Goal: Task Accomplishment & Management: Manage account settings

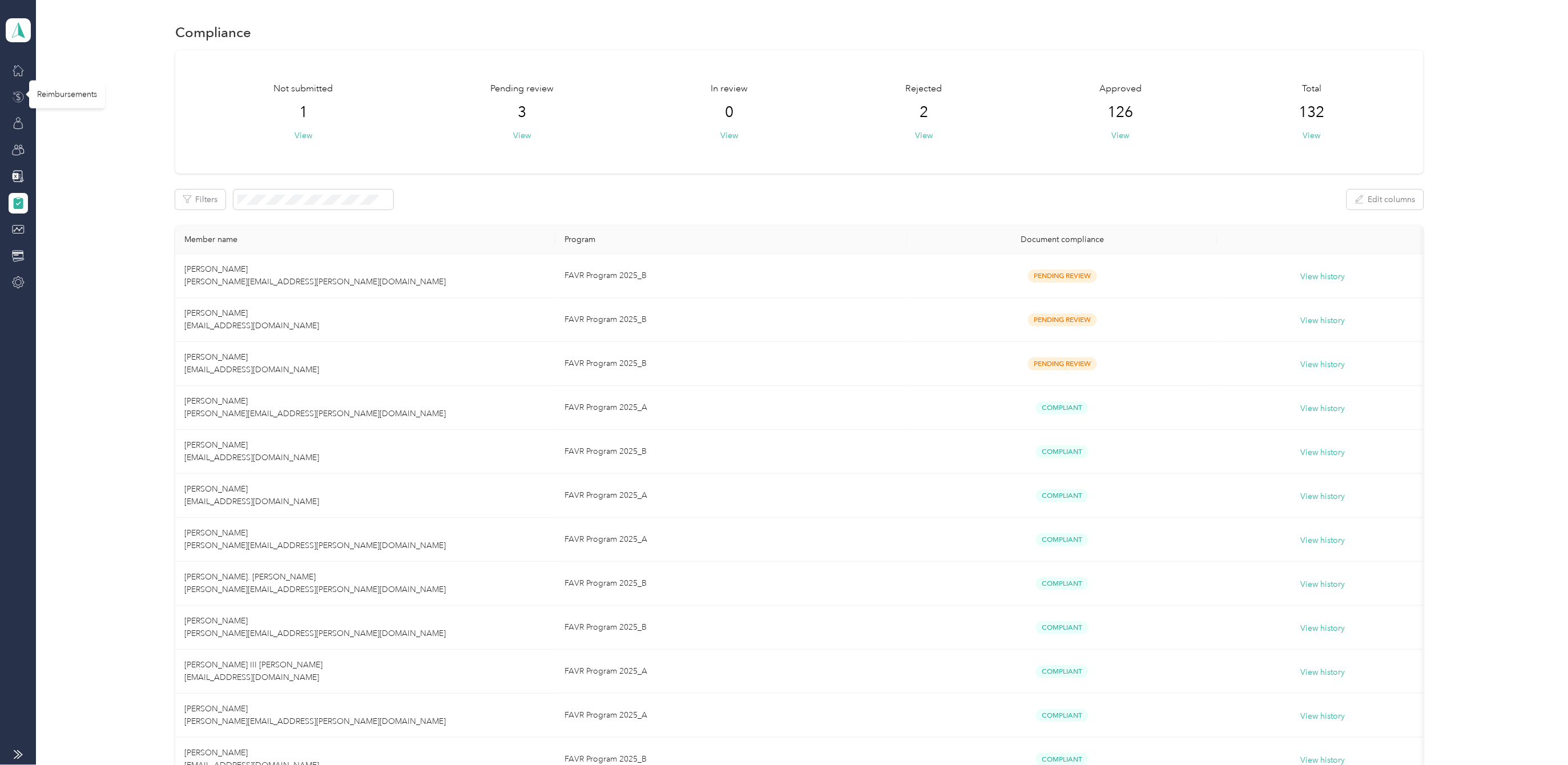
click at [21, 96] on icon at bounding box center [18, 97] width 13 height 13
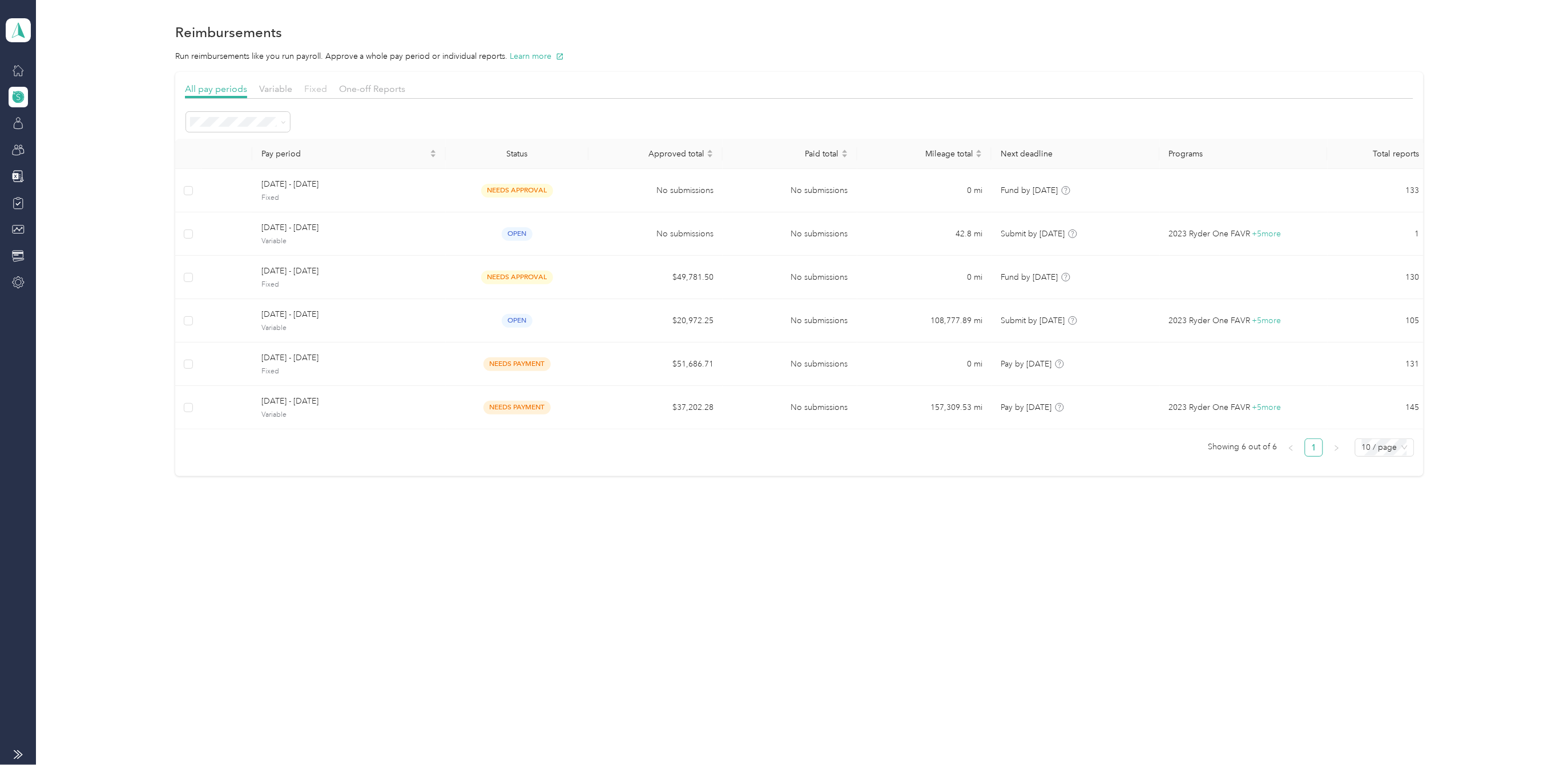
click at [316, 86] on span "Fixed" at bounding box center [316, 89] width 23 height 11
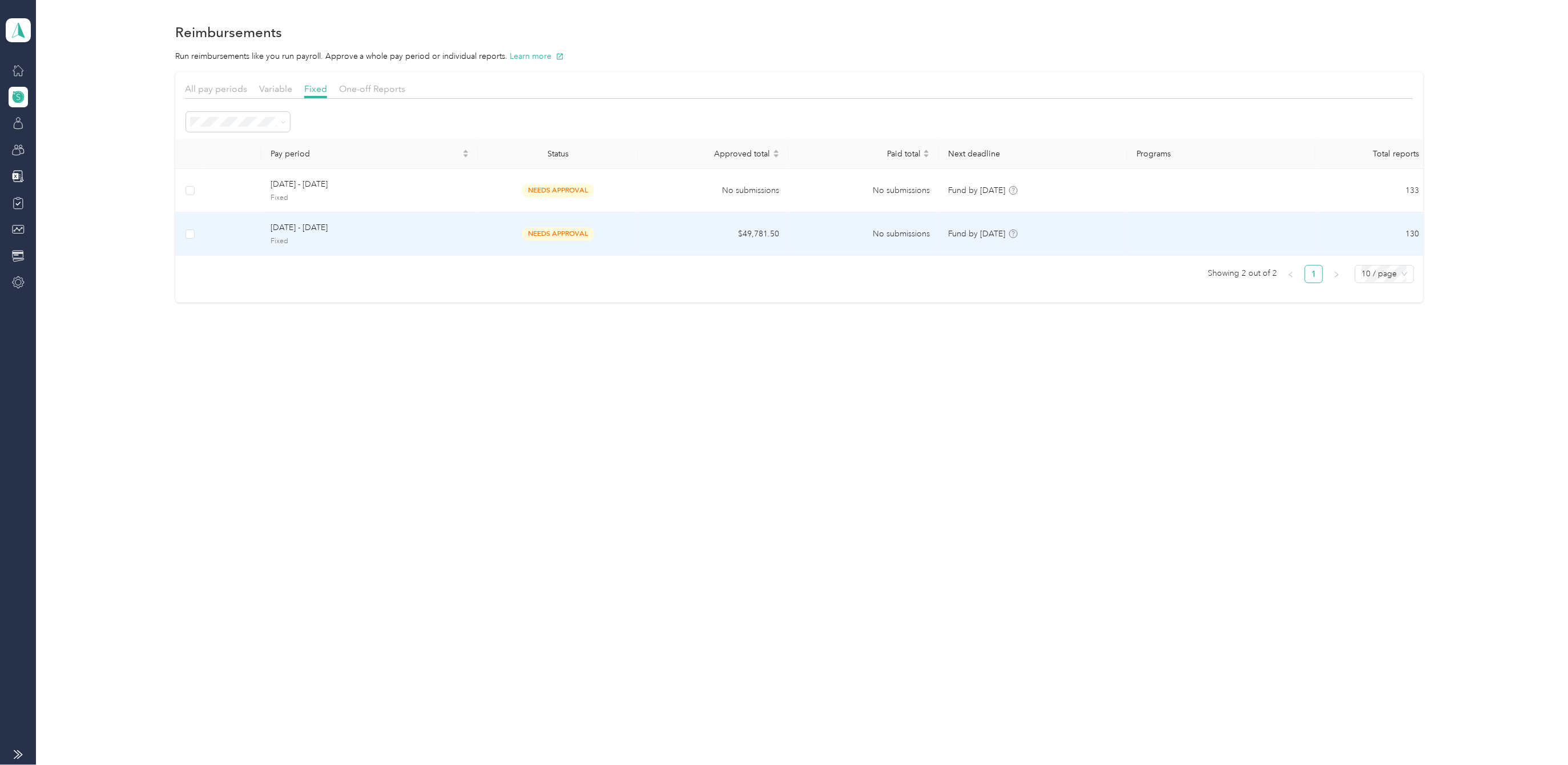
click at [306, 226] on span "[DATE] - [DATE]" at bounding box center [369, 227] width 198 height 13
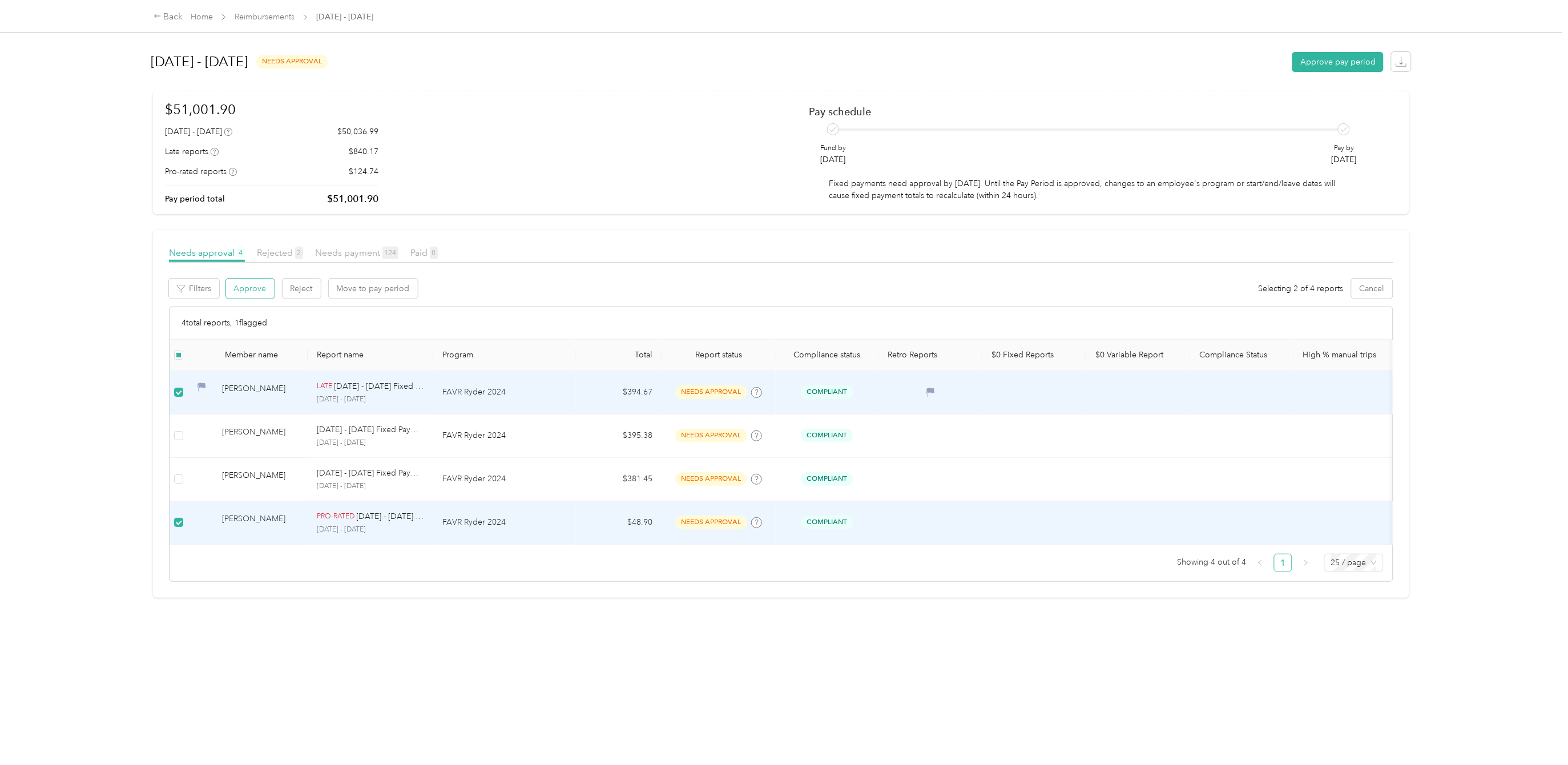
click at [256, 287] on button "Approve" at bounding box center [250, 288] width 48 height 20
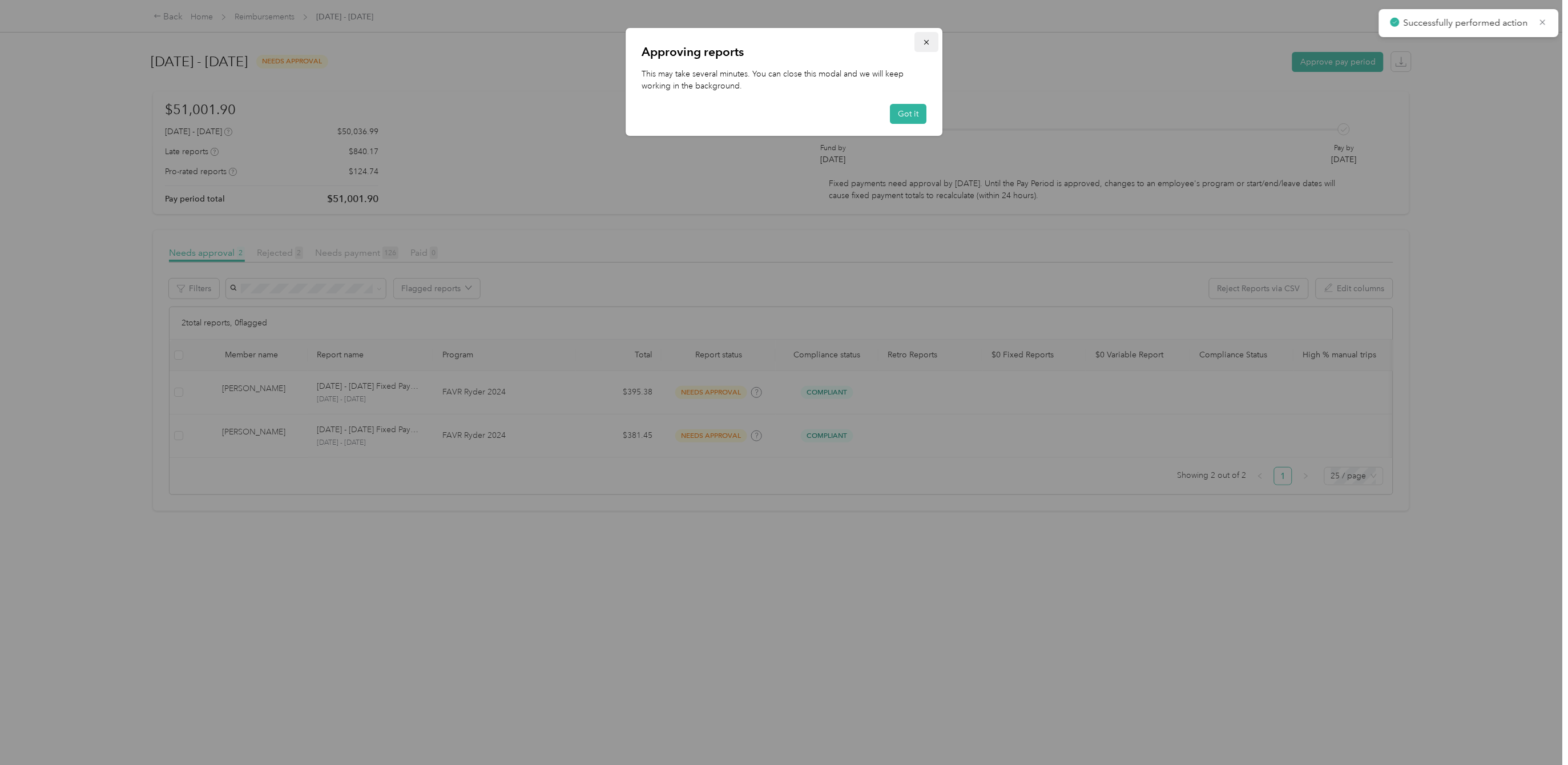
click at [928, 45] on icon "button" at bounding box center [926, 42] width 8 height 8
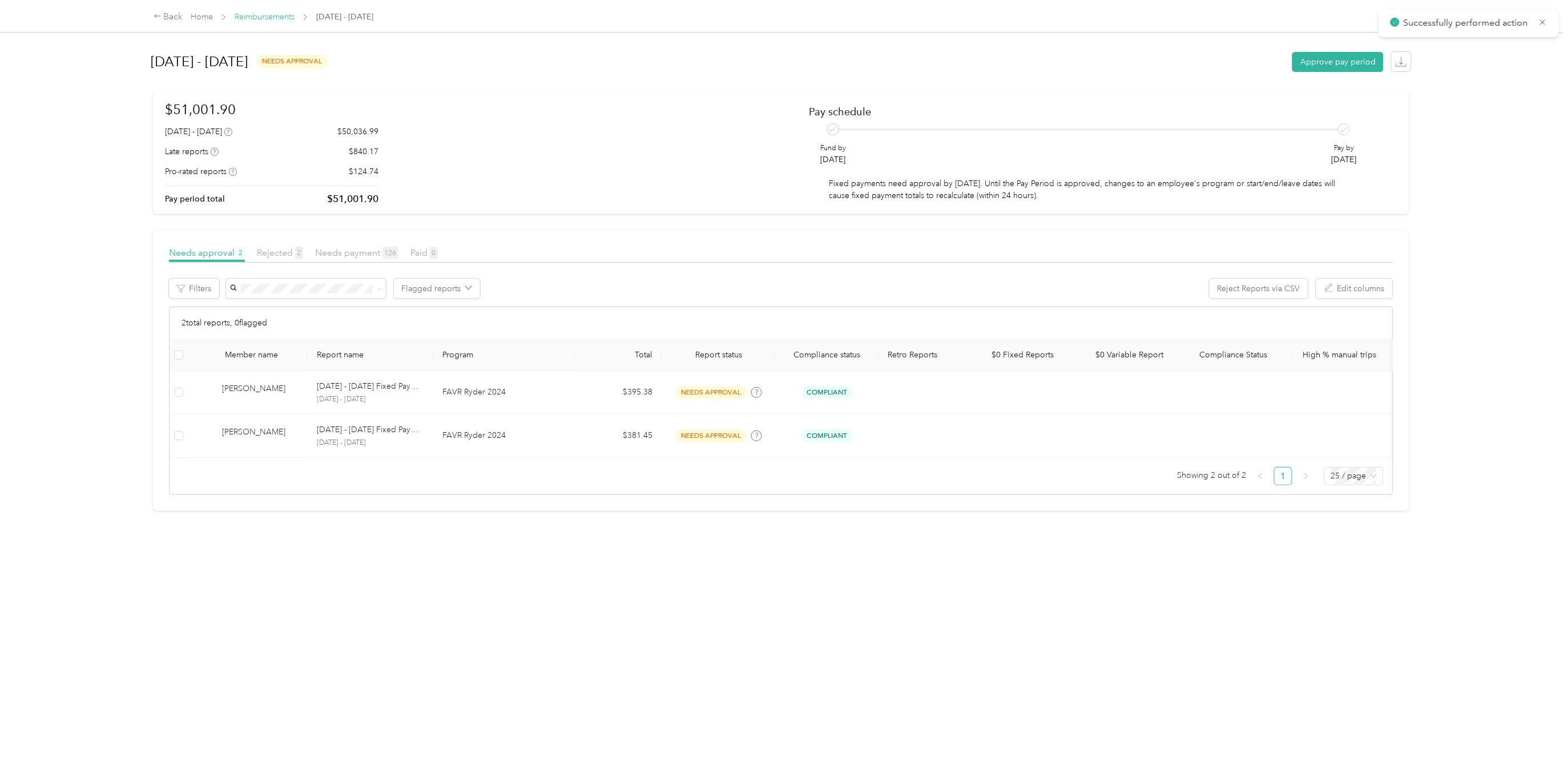
click at [263, 18] on link "Reimbursements" at bounding box center [264, 16] width 60 height 10
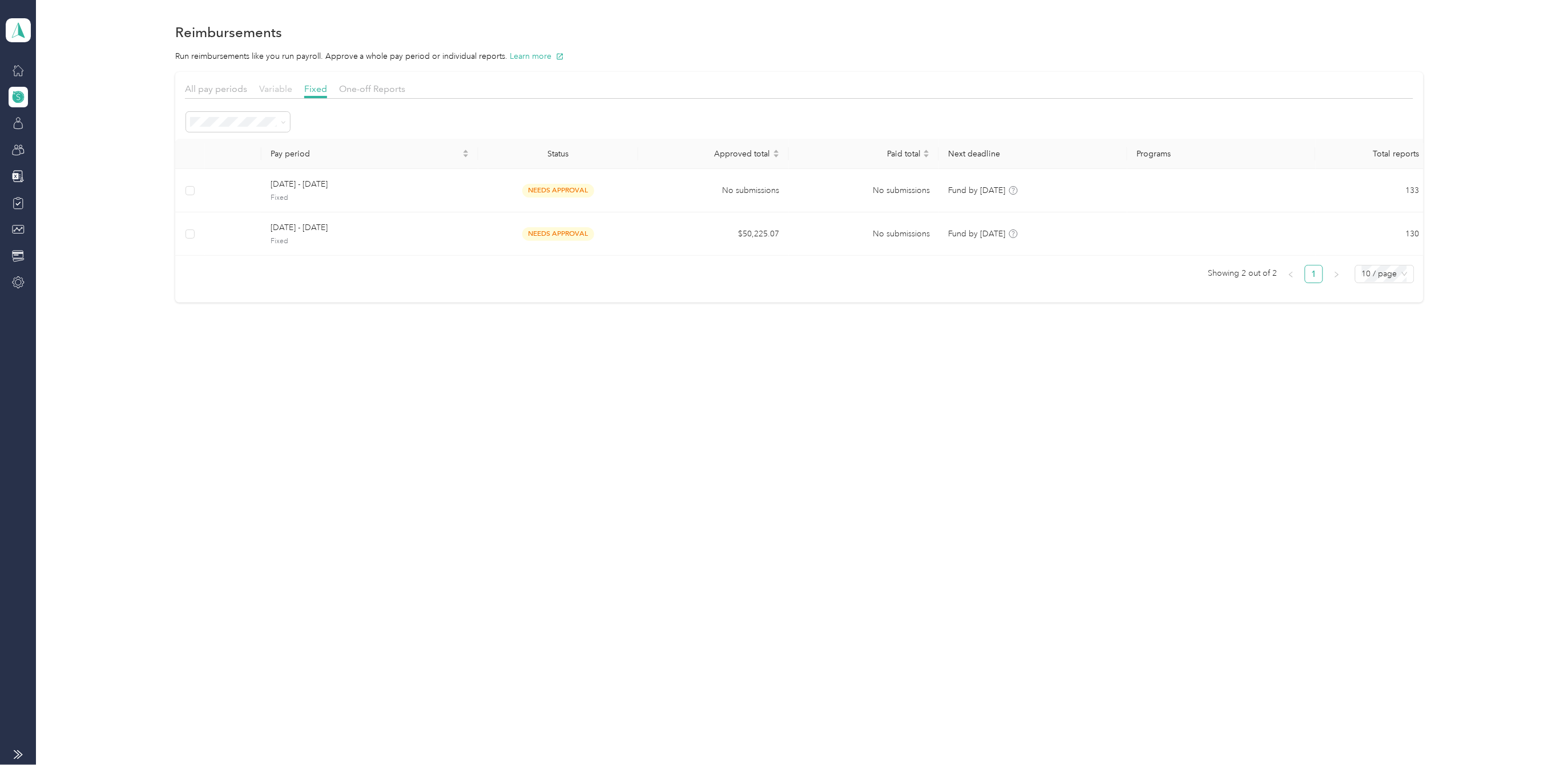
click at [282, 90] on span "Variable" at bounding box center [276, 89] width 33 height 11
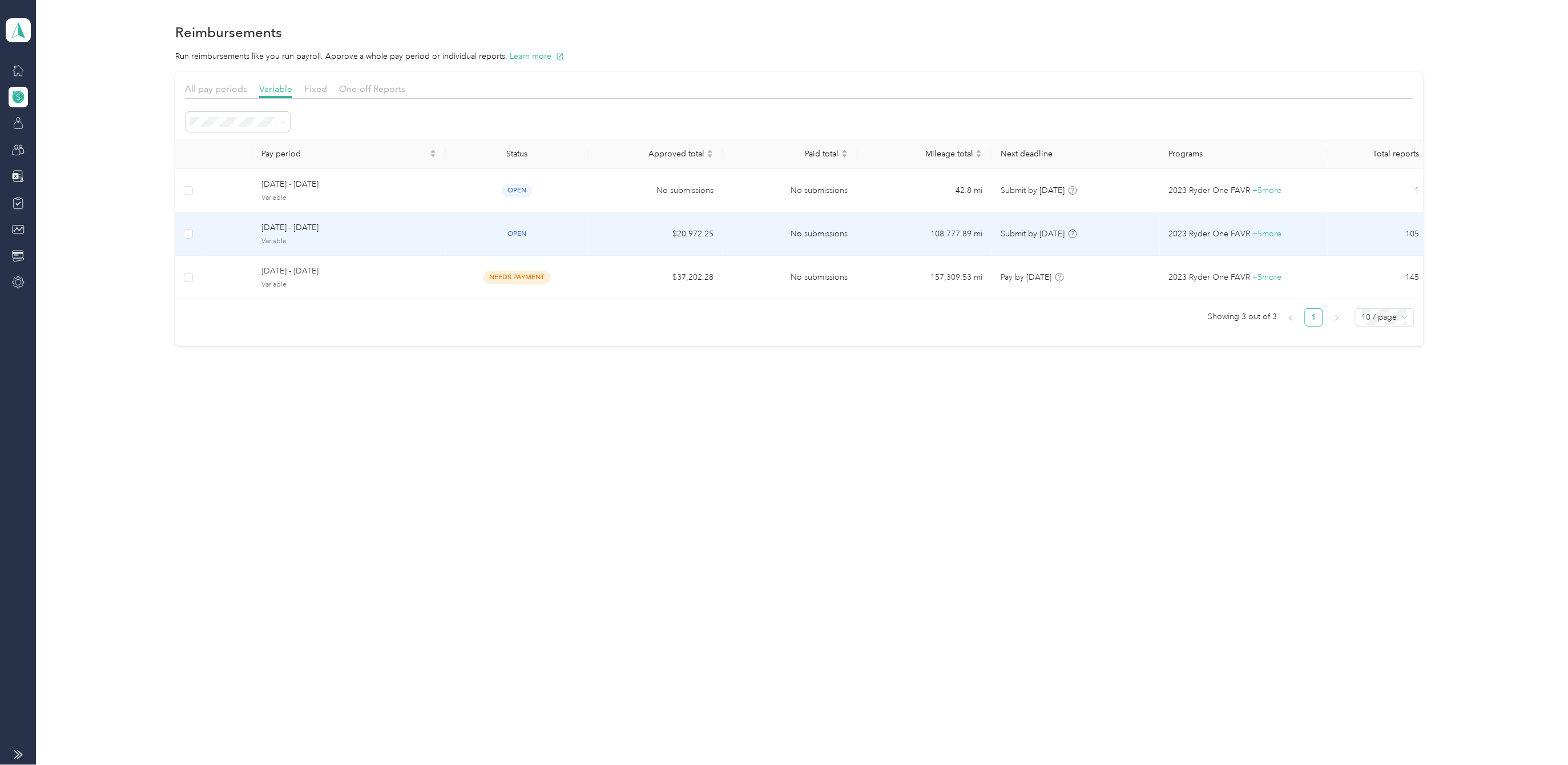
click at [298, 227] on span "[DATE] - [DATE]" at bounding box center [349, 227] width 176 height 13
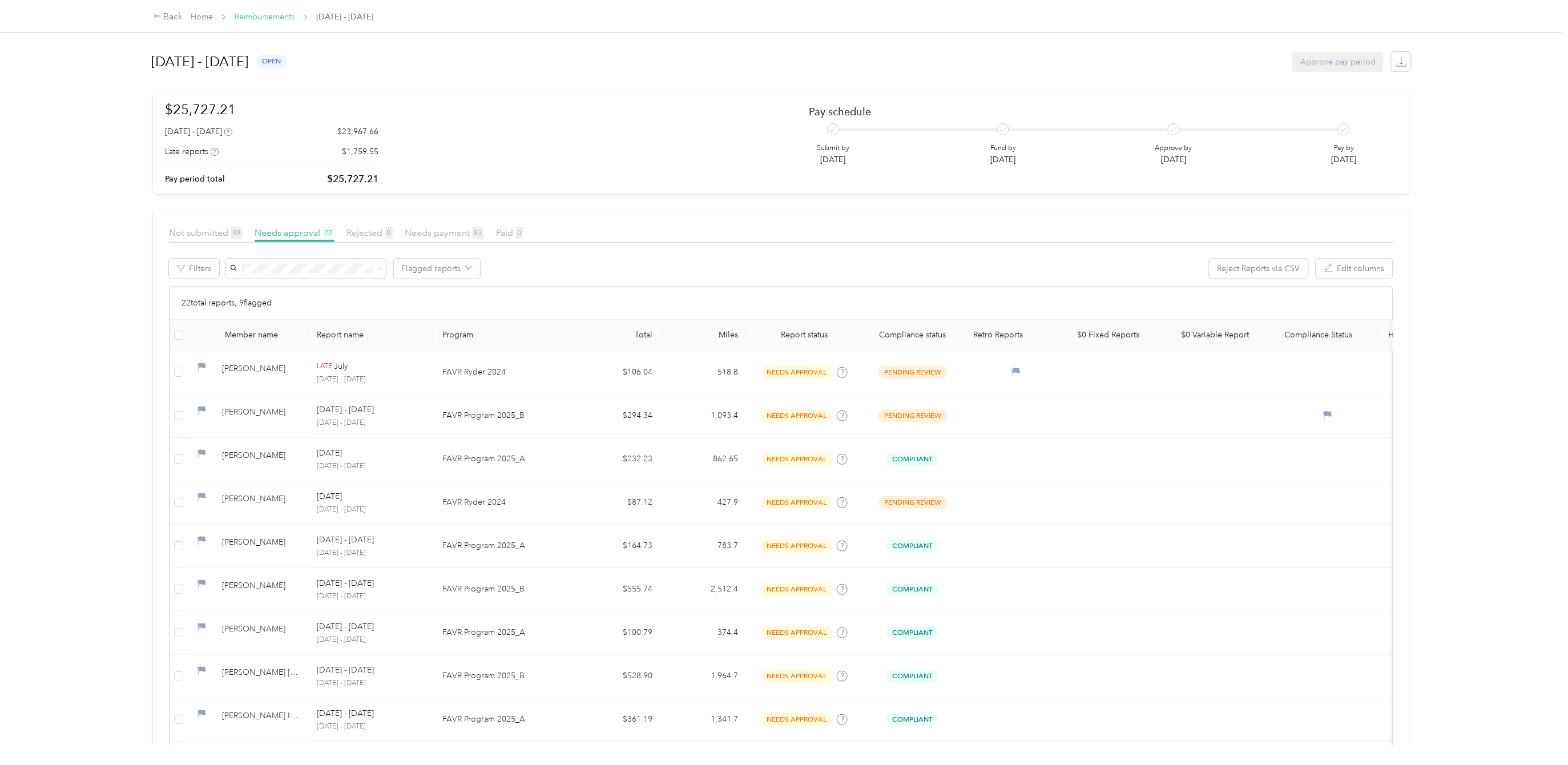
click at [278, 17] on link "Reimbursements" at bounding box center [264, 16] width 60 height 10
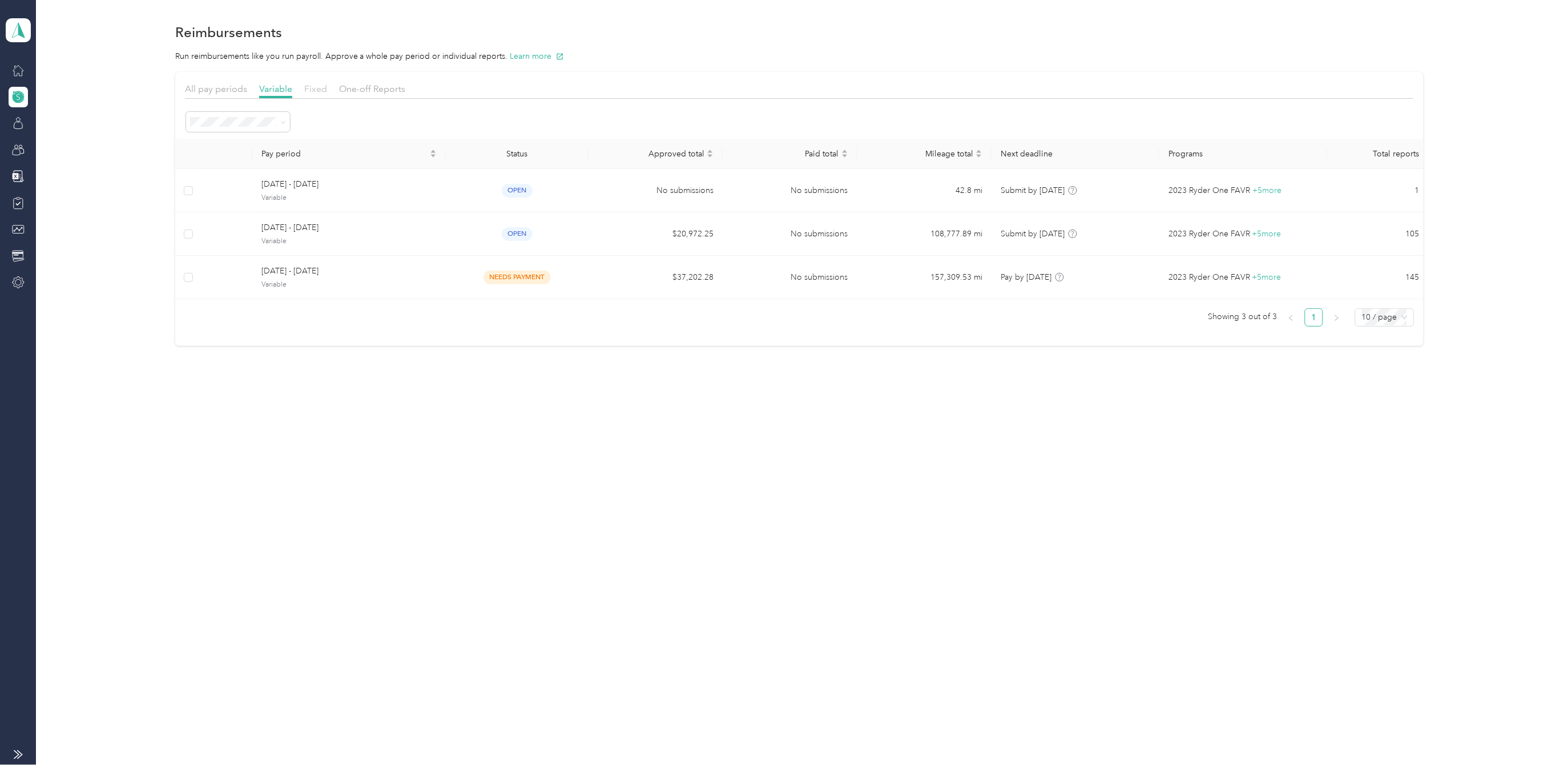
click at [317, 88] on span "Fixed" at bounding box center [316, 89] width 23 height 11
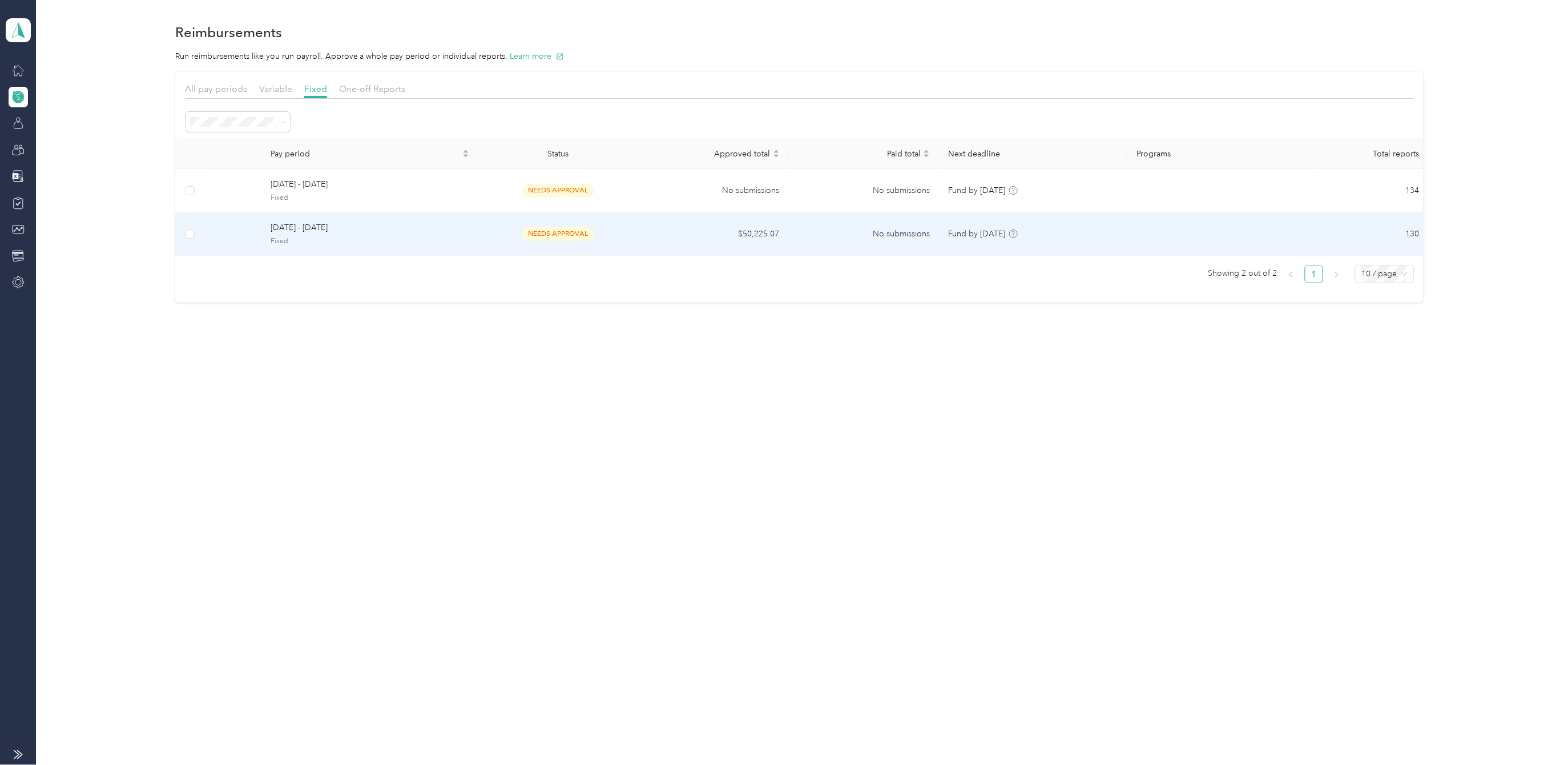
click at [302, 227] on span "[DATE] - [DATE]" at bounding box center [369, 227] width 198 height 13
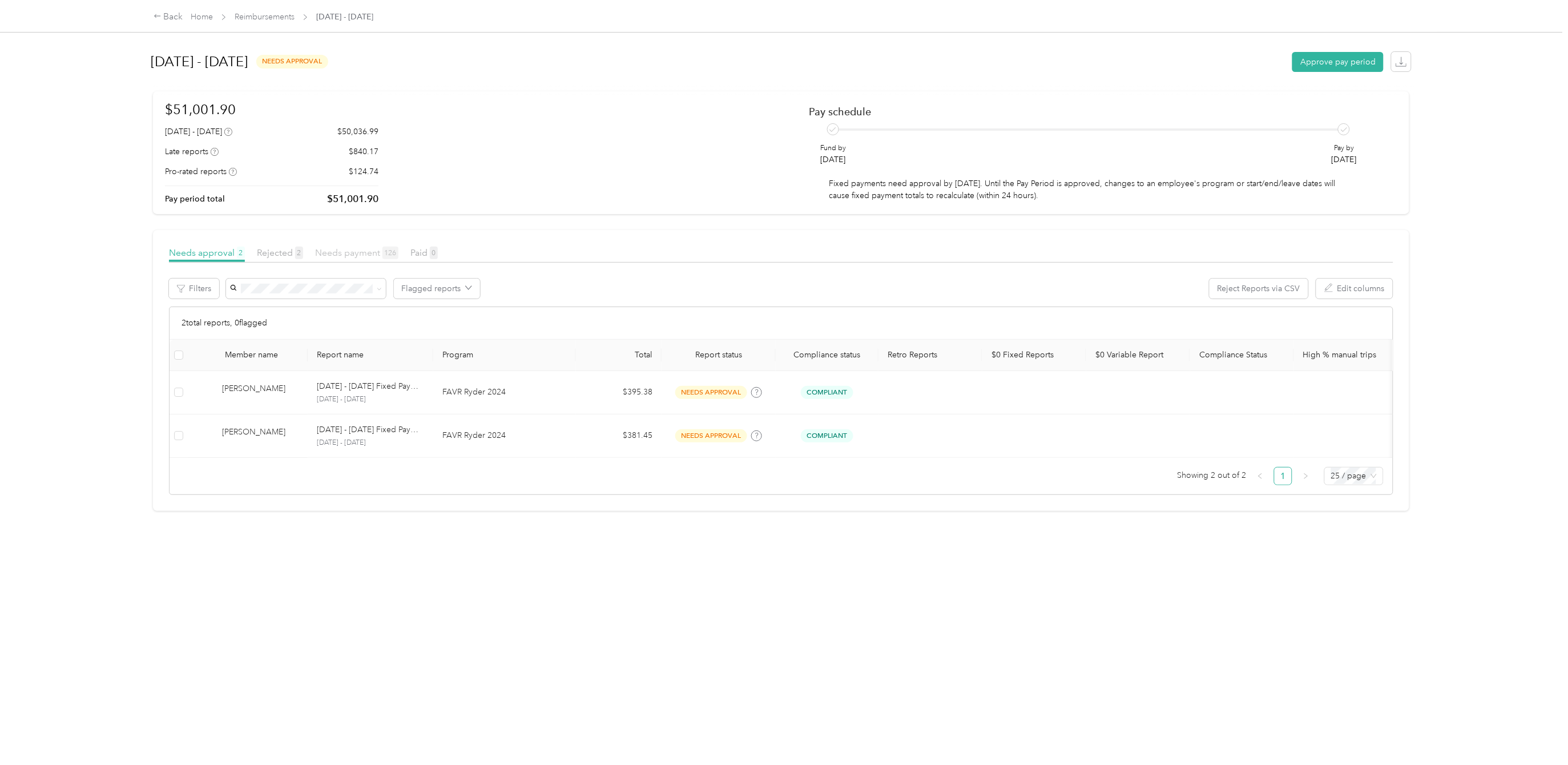
click at [362, 250] on span "Needs payment 126" at bounding box center [356, 253] width 84 height 11
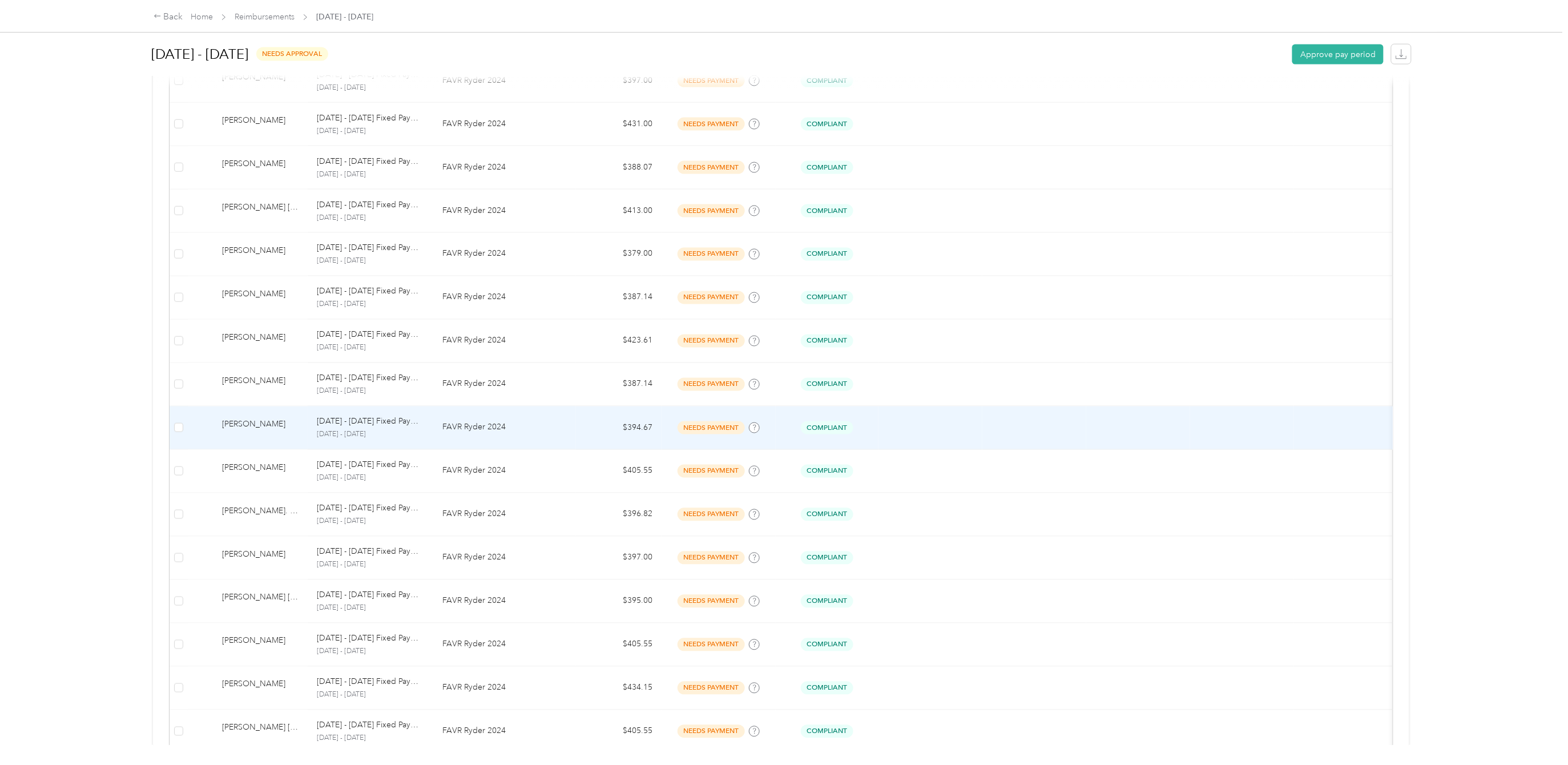
scroll to position [805, 0]
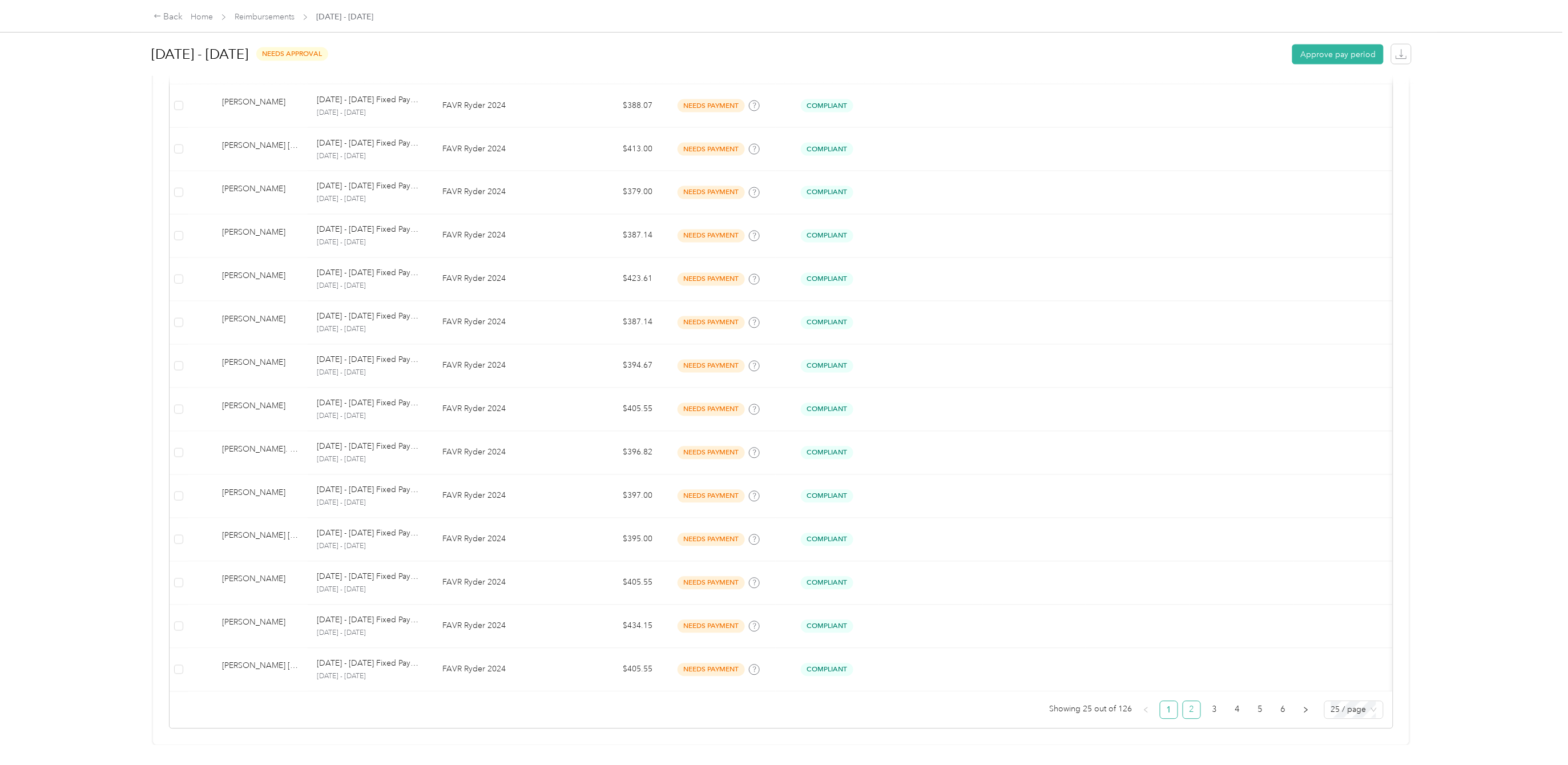
click at [1183, 701] on link "2" at bounding box center [1191, 709] width 17 height 17
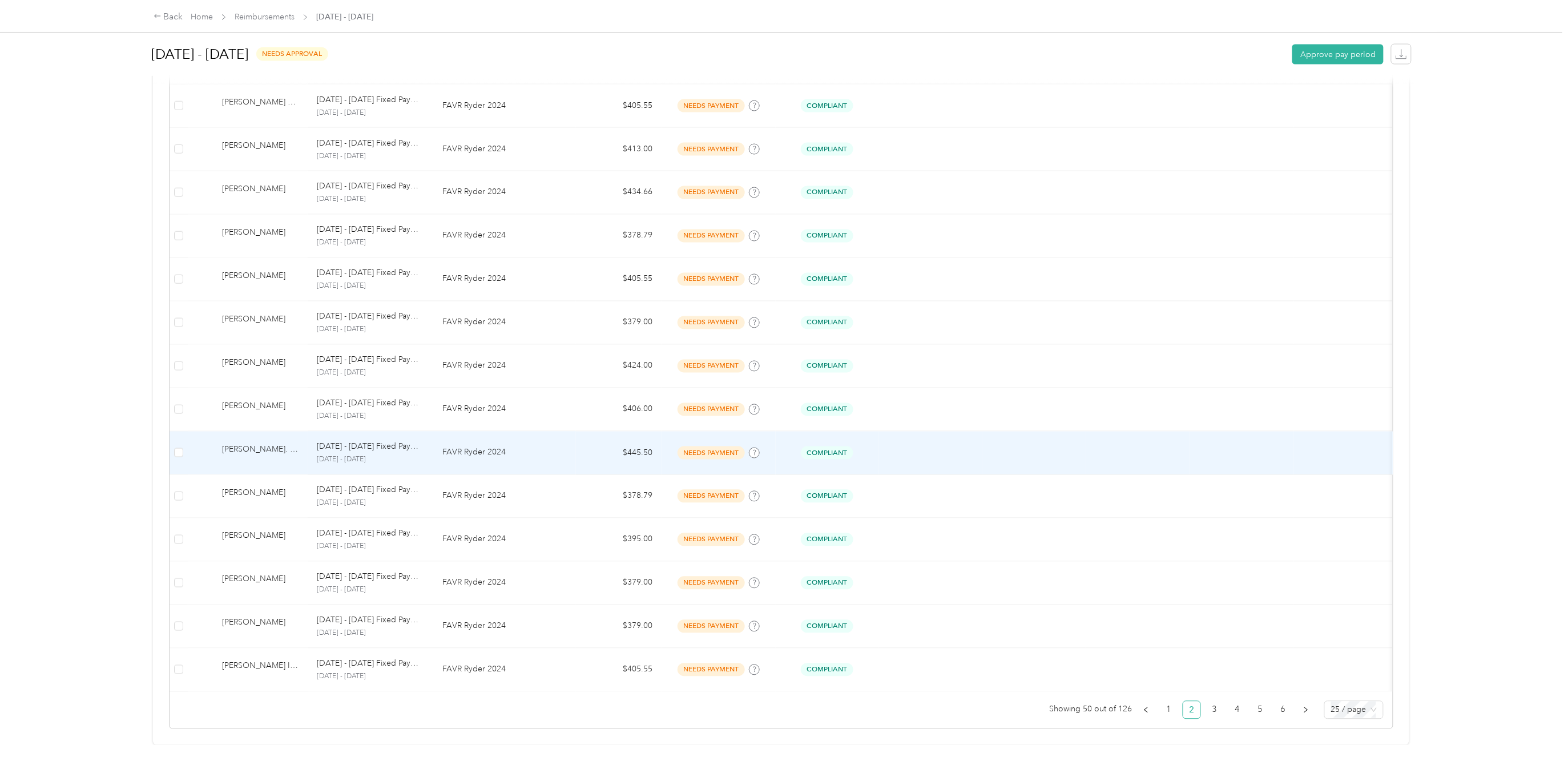
scroll to position [805, 0]
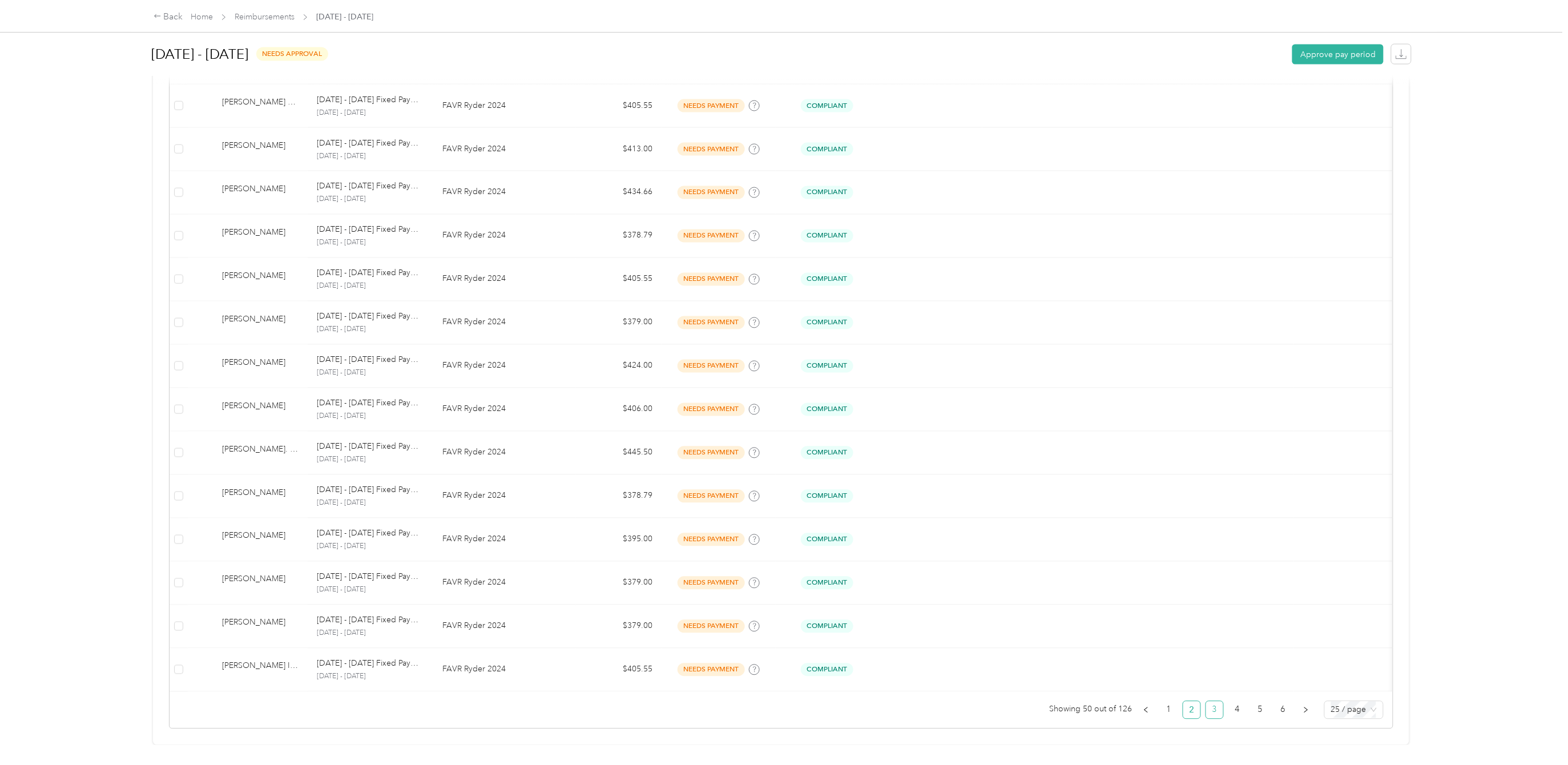
click at [1206, 701] on link "3" at bounding box center [1214, 709] width 17 height 17
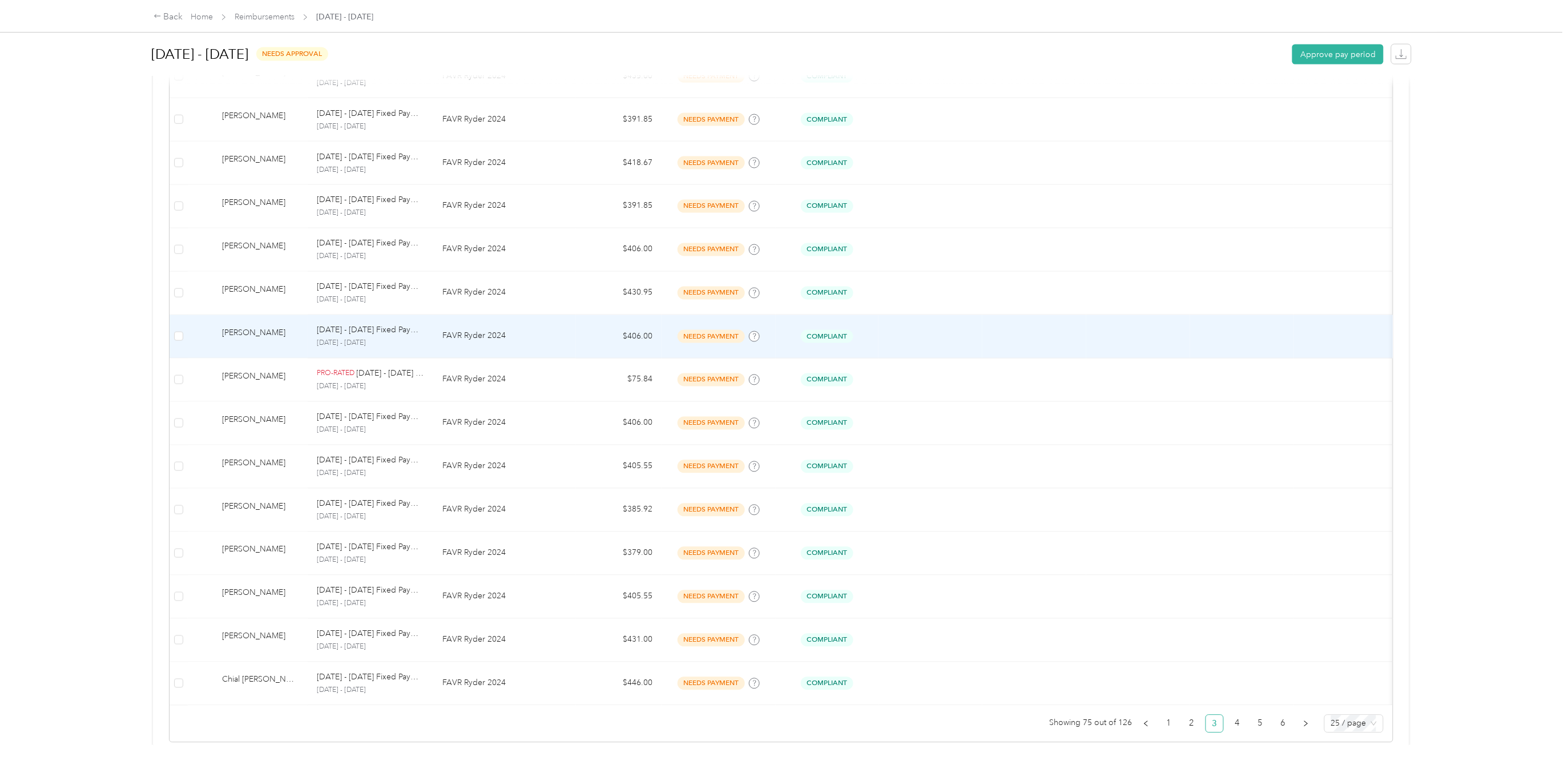
scroll to position [805, 0]
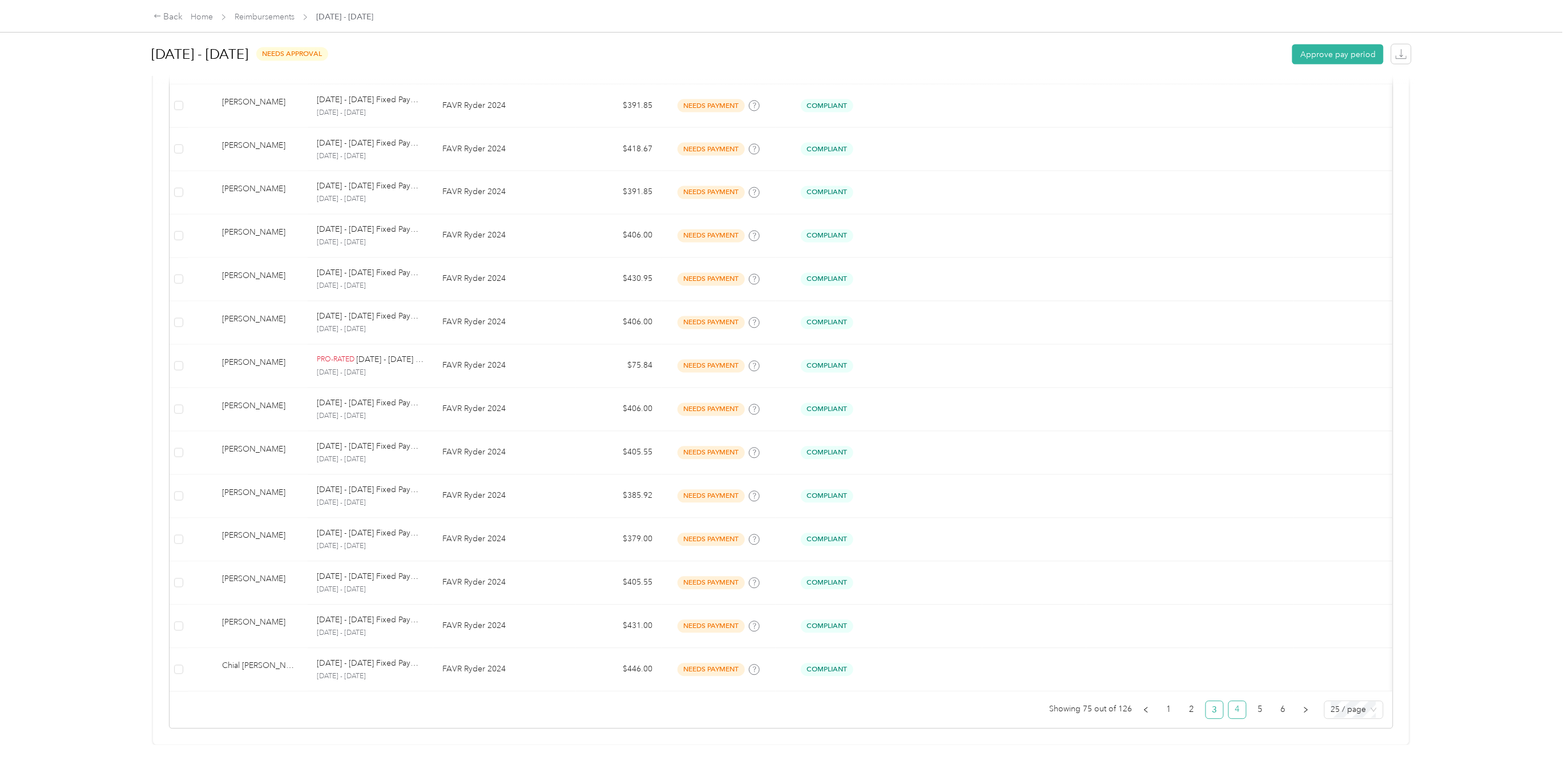
click at [1229, 701] on link "4" at bounding box center [1237, 709] width 17 height 17
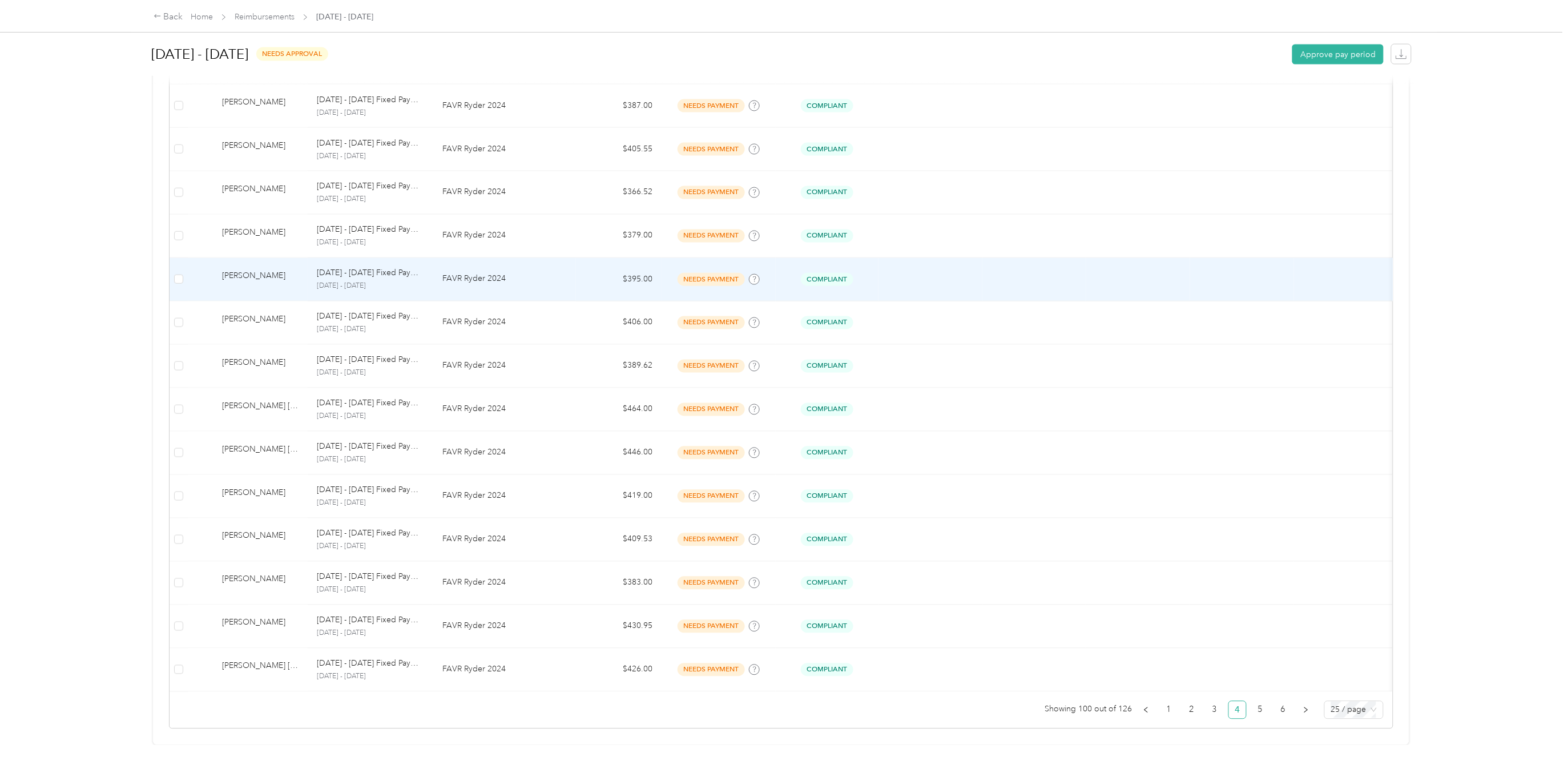
scroll to position [805, 0]
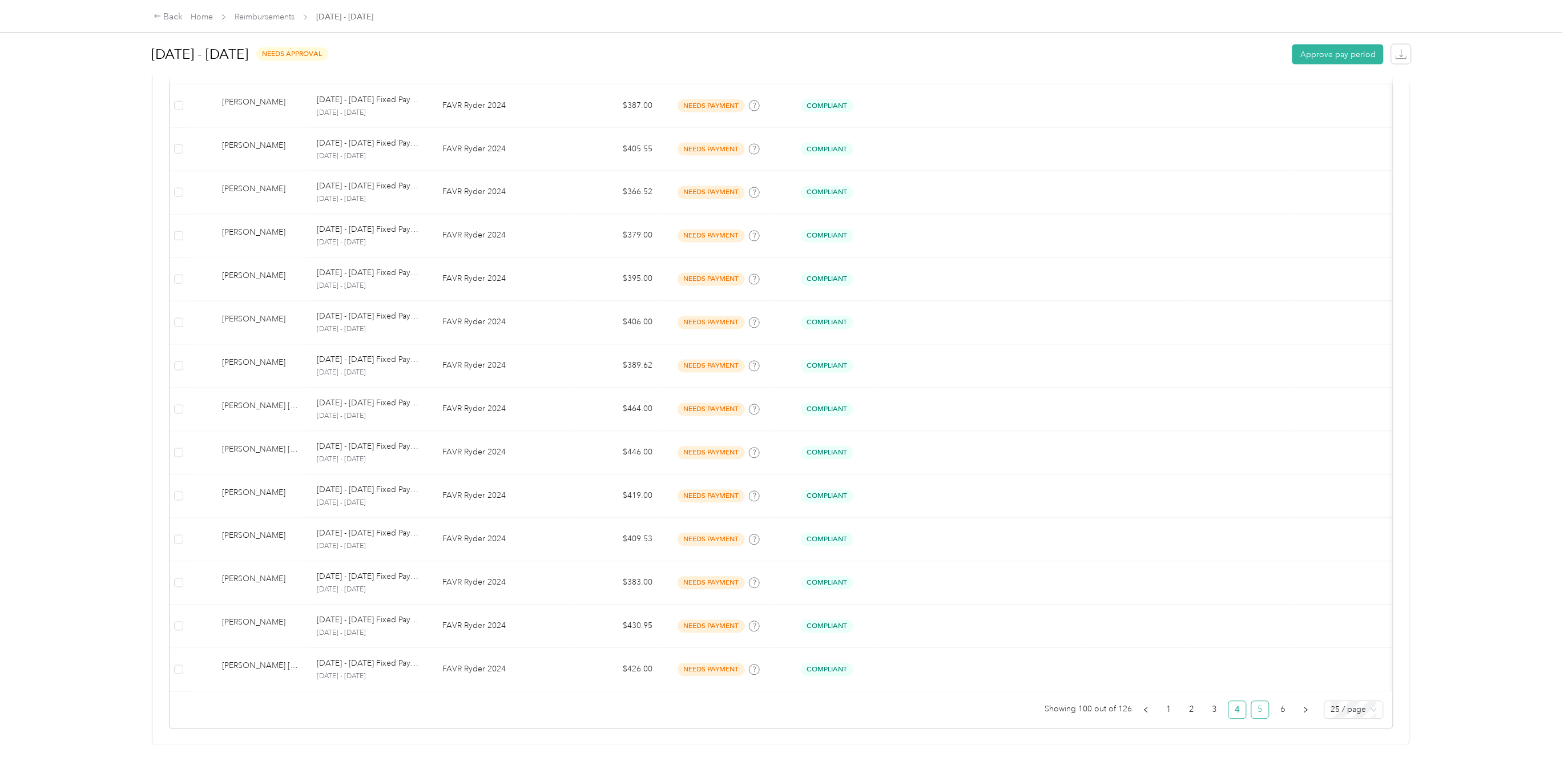
click at [1252, 701] on link "5" at bounding box center [1260, 709] width 17 height 17
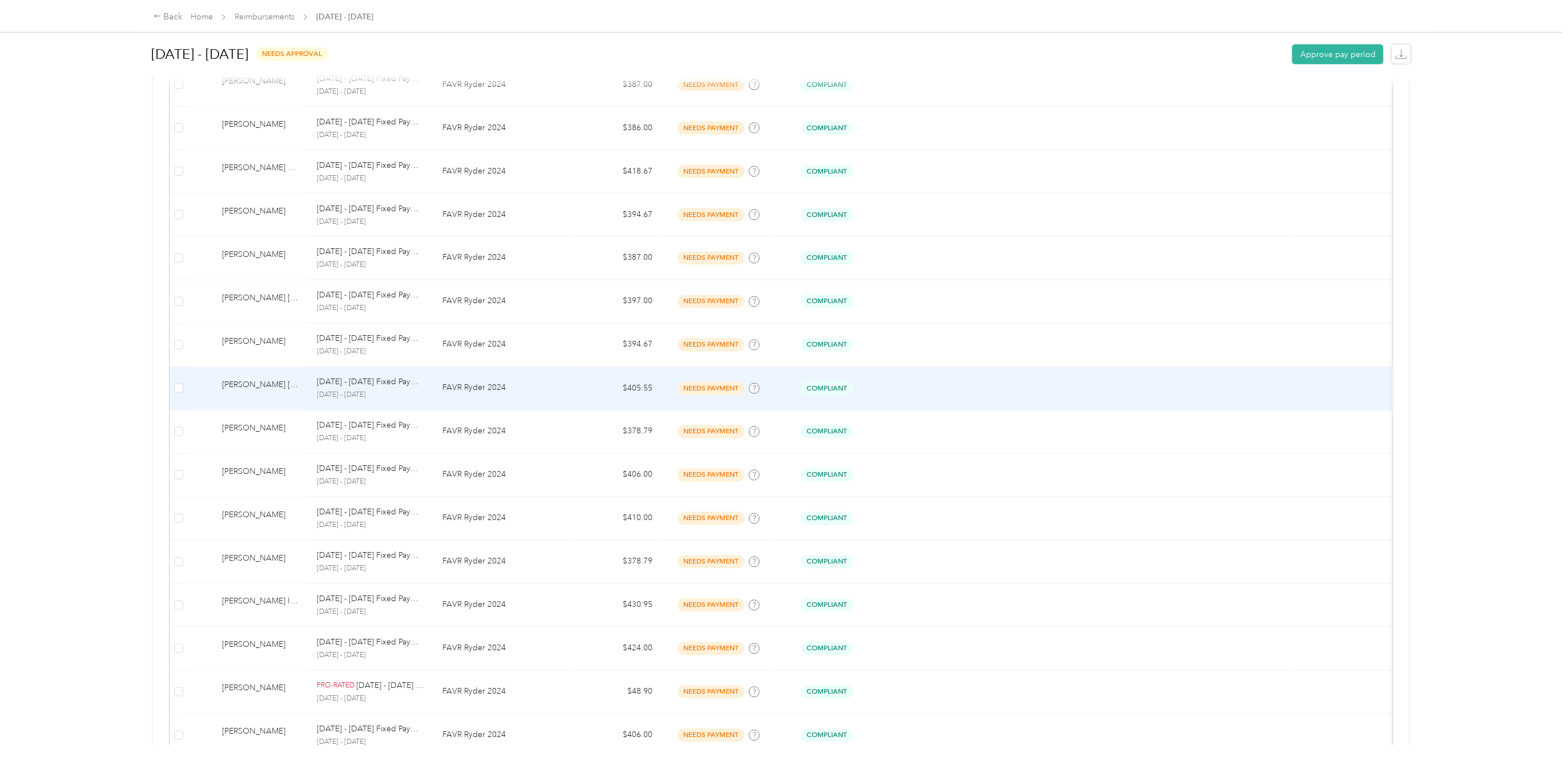
scroll to position [799, 0]
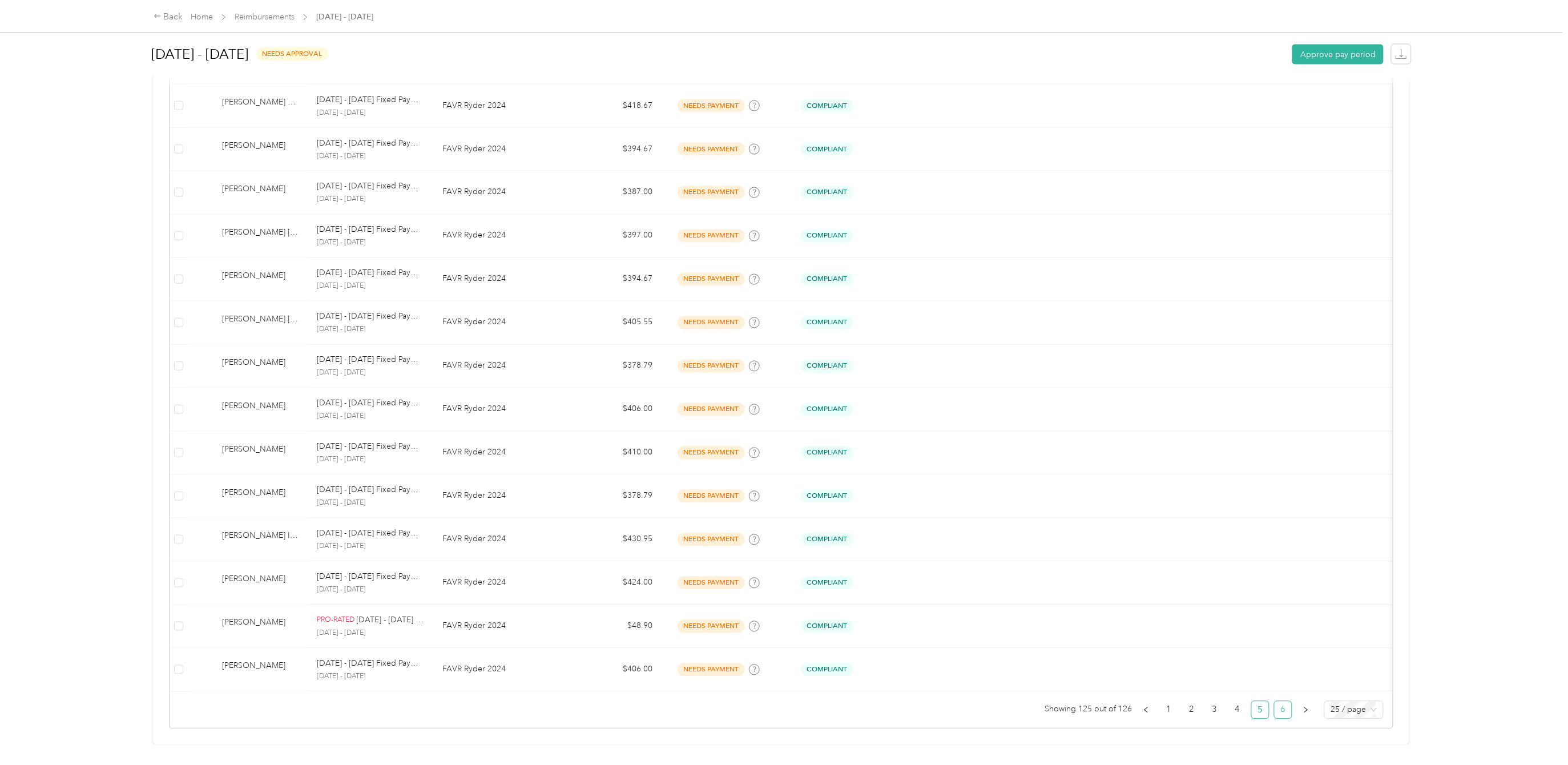
click at [1275, 702] on link "6" at bounding box center [1283, 709] width 17 height 17
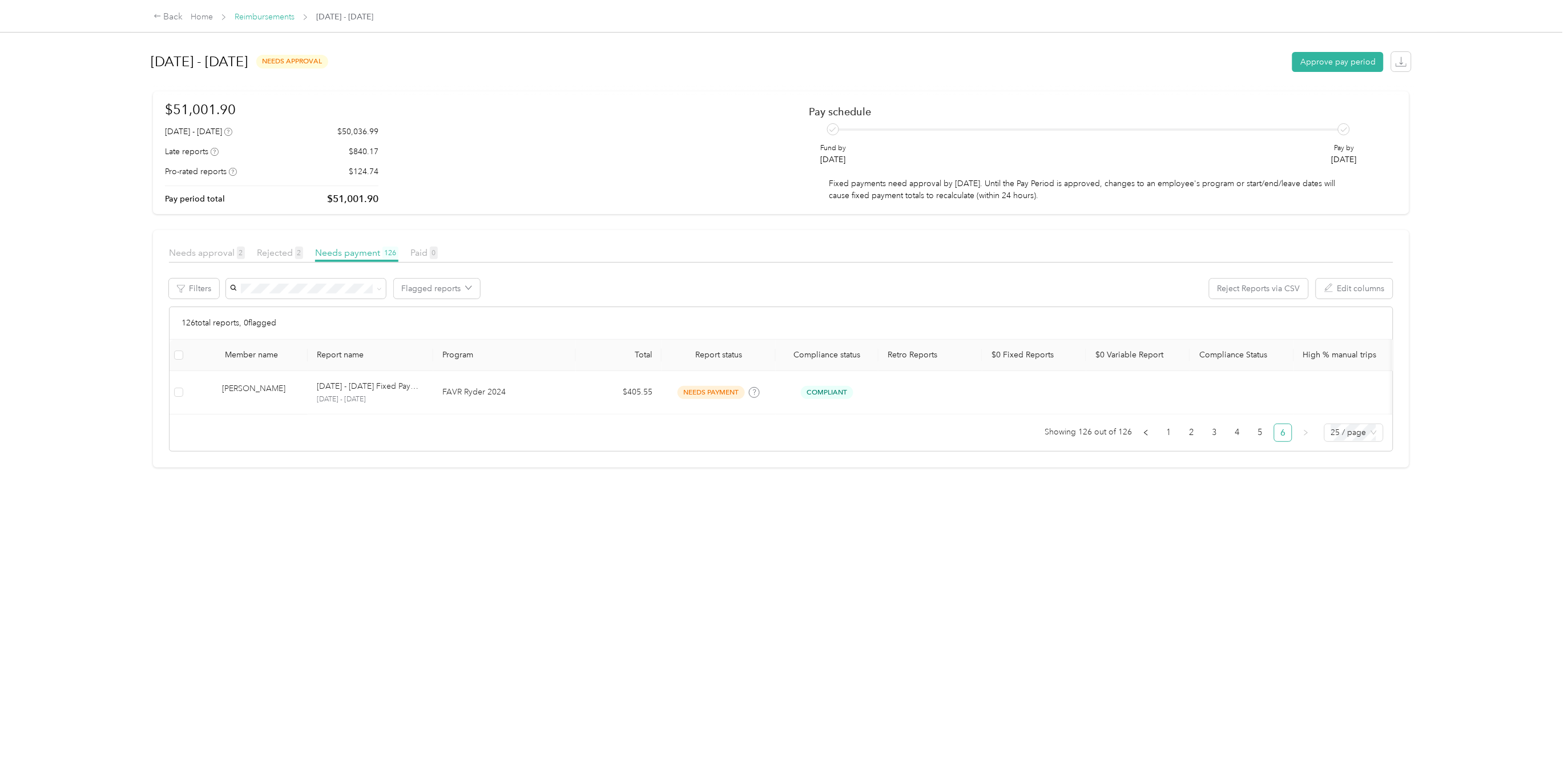
click at [254, 14] on link "Reimbursements" at bounding box center [264, 16] width 60 height 10
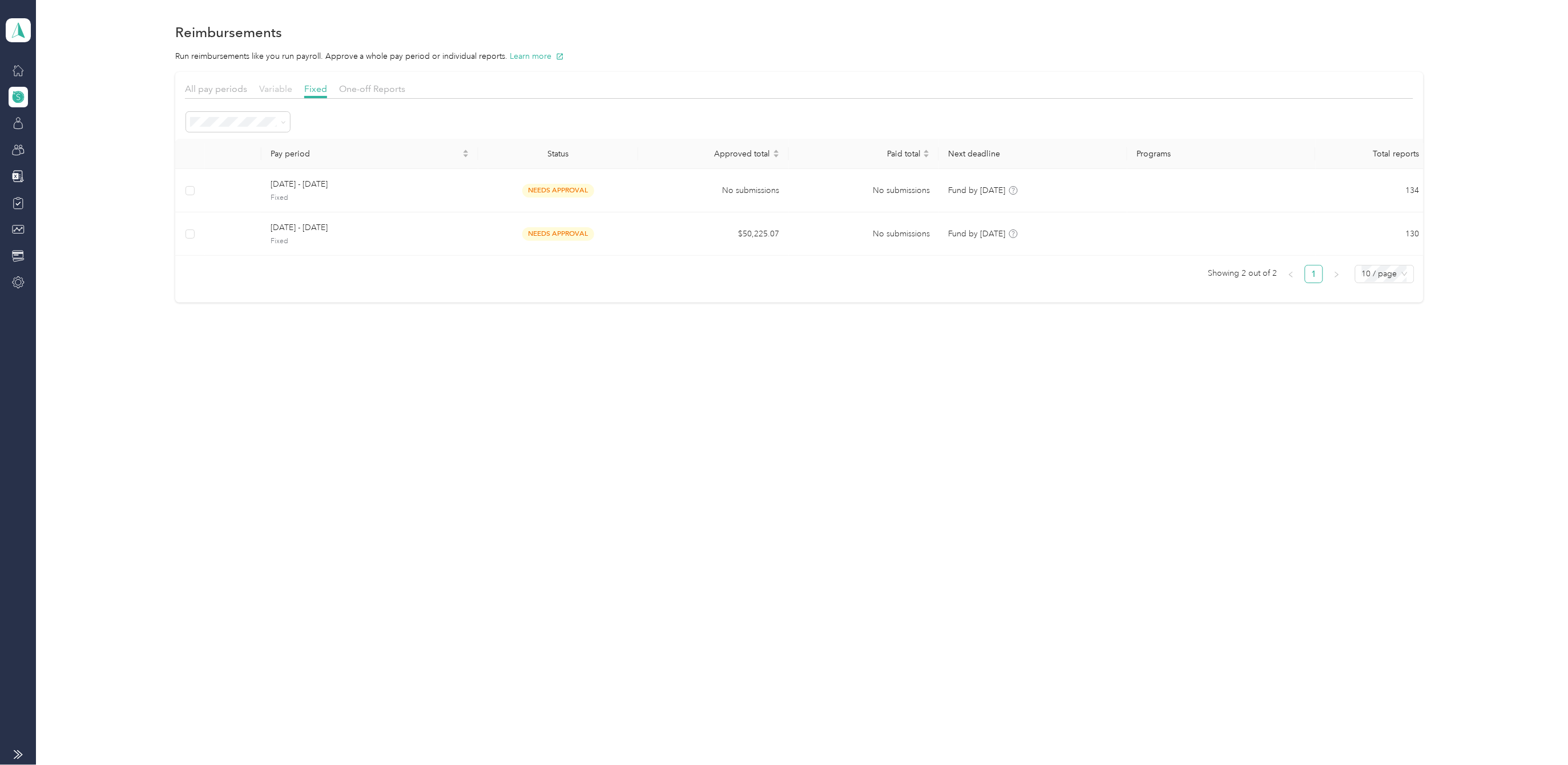
click at [272, 85] on span "Variable" at bounding box center [276, 89] width 33 height 11
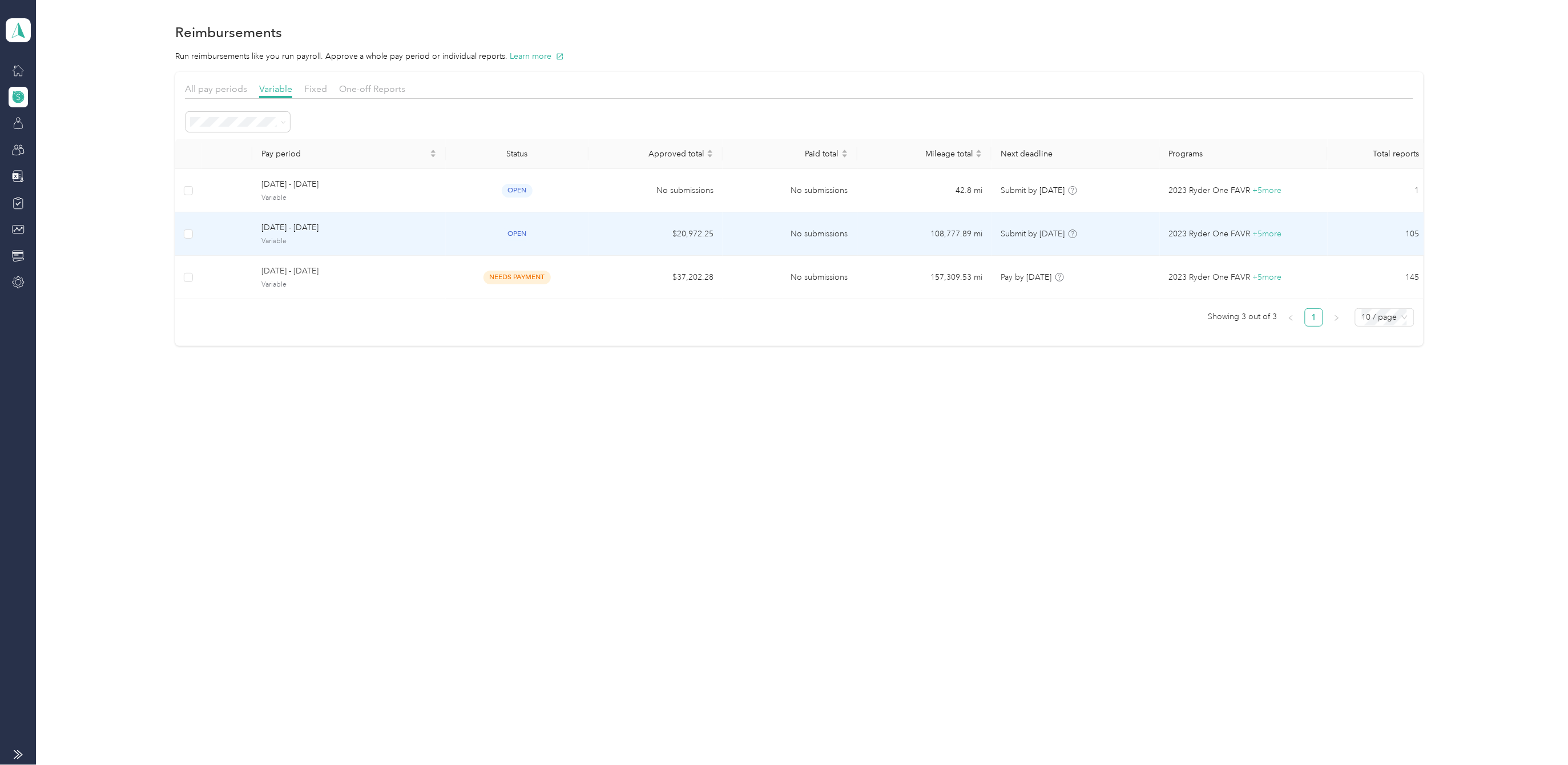
click at [291, 225] on span "[DATE] - [DATE]" at bounding box center [349, 227] width 176 height 13
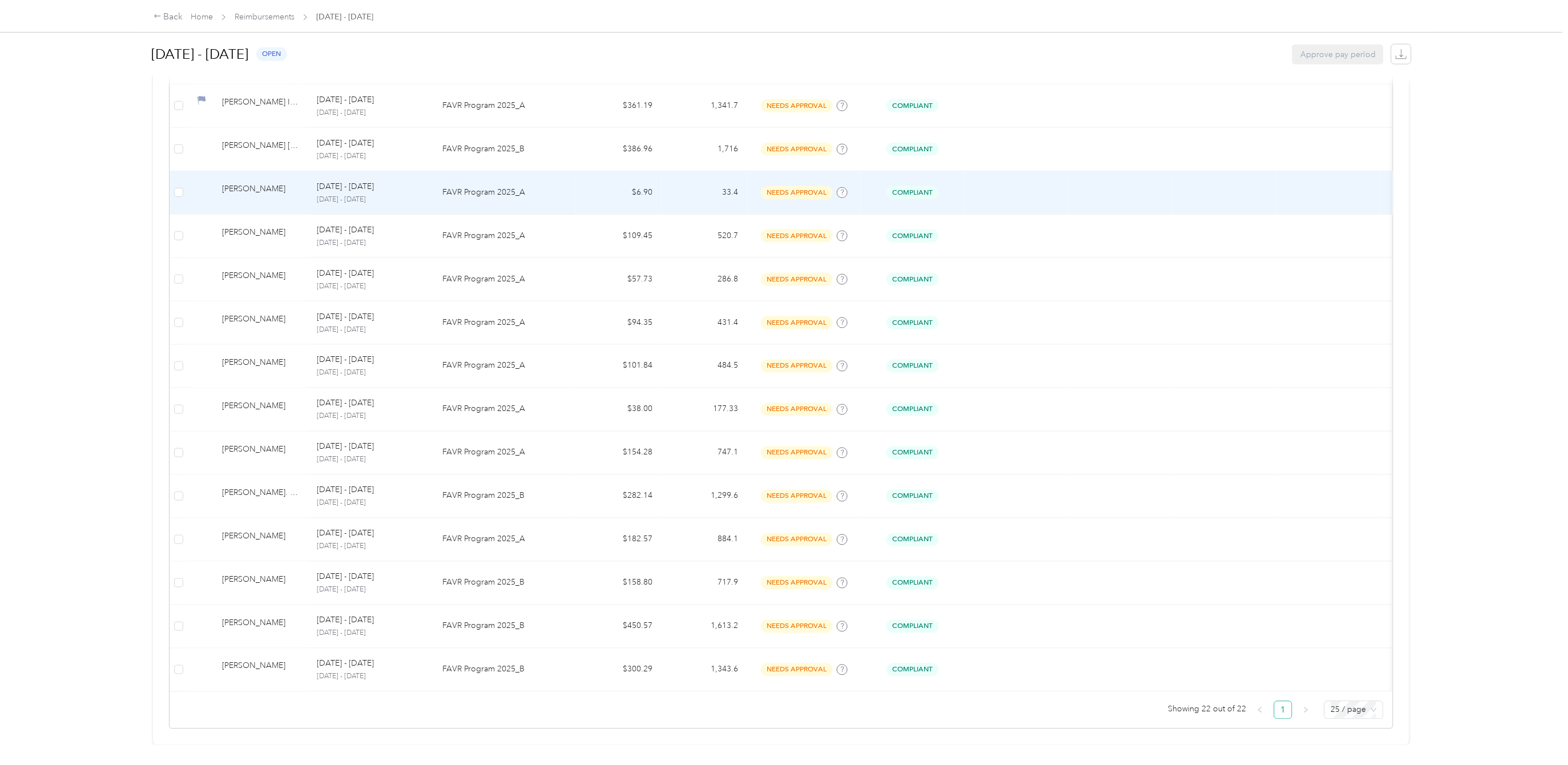
scroll to position [653, 0]
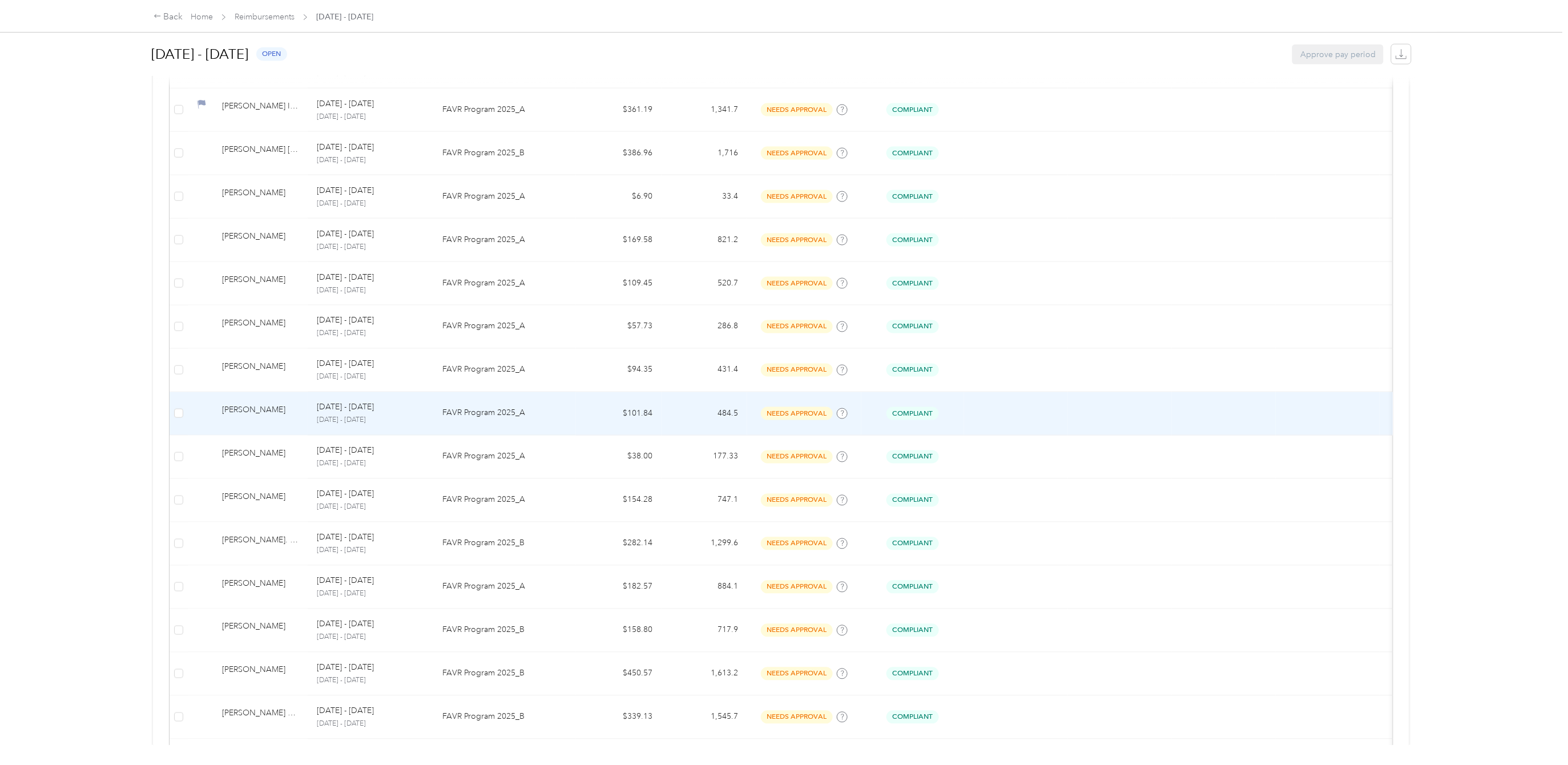
click at [462, 417] on p "FAVR Program 2025_A" at bounding box center [504, 412] width 124 height 13
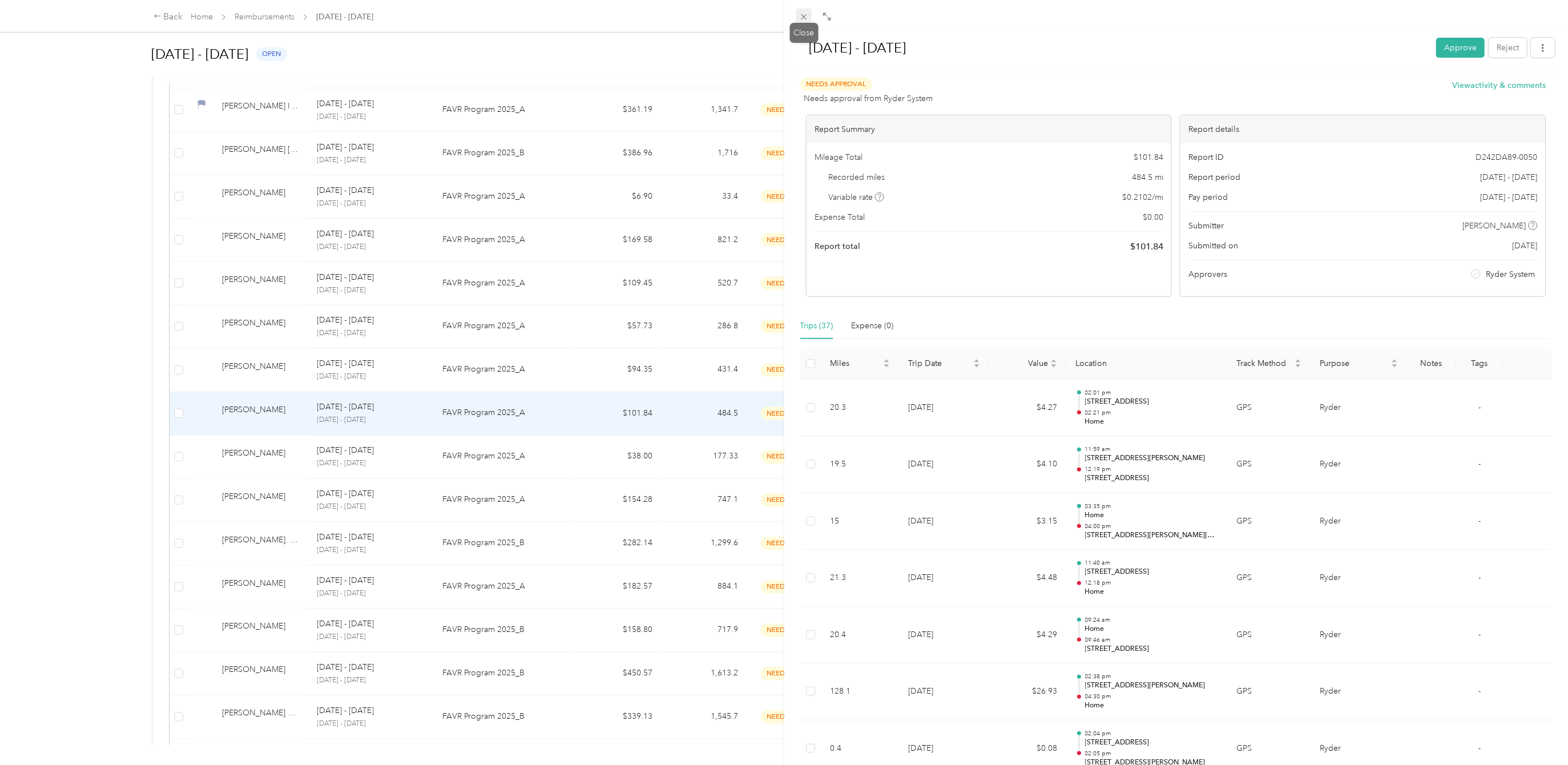
click at [801, 14] on icon at bounding box center [804, 16] width 10 height 10
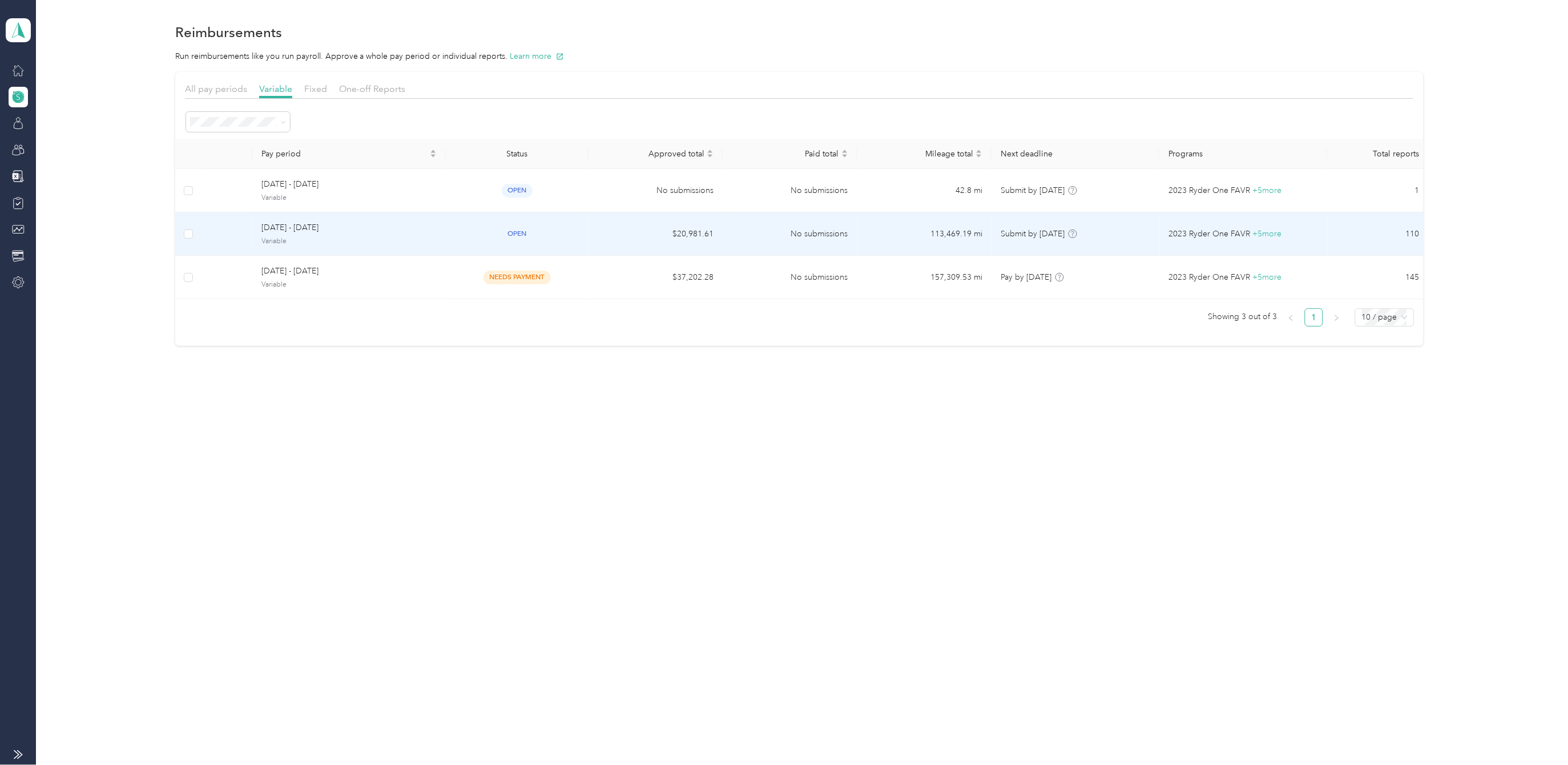
click at [274, 230] on span "[DATE] - [DATE]" at bounding box center [349, 227] width 176 height 13
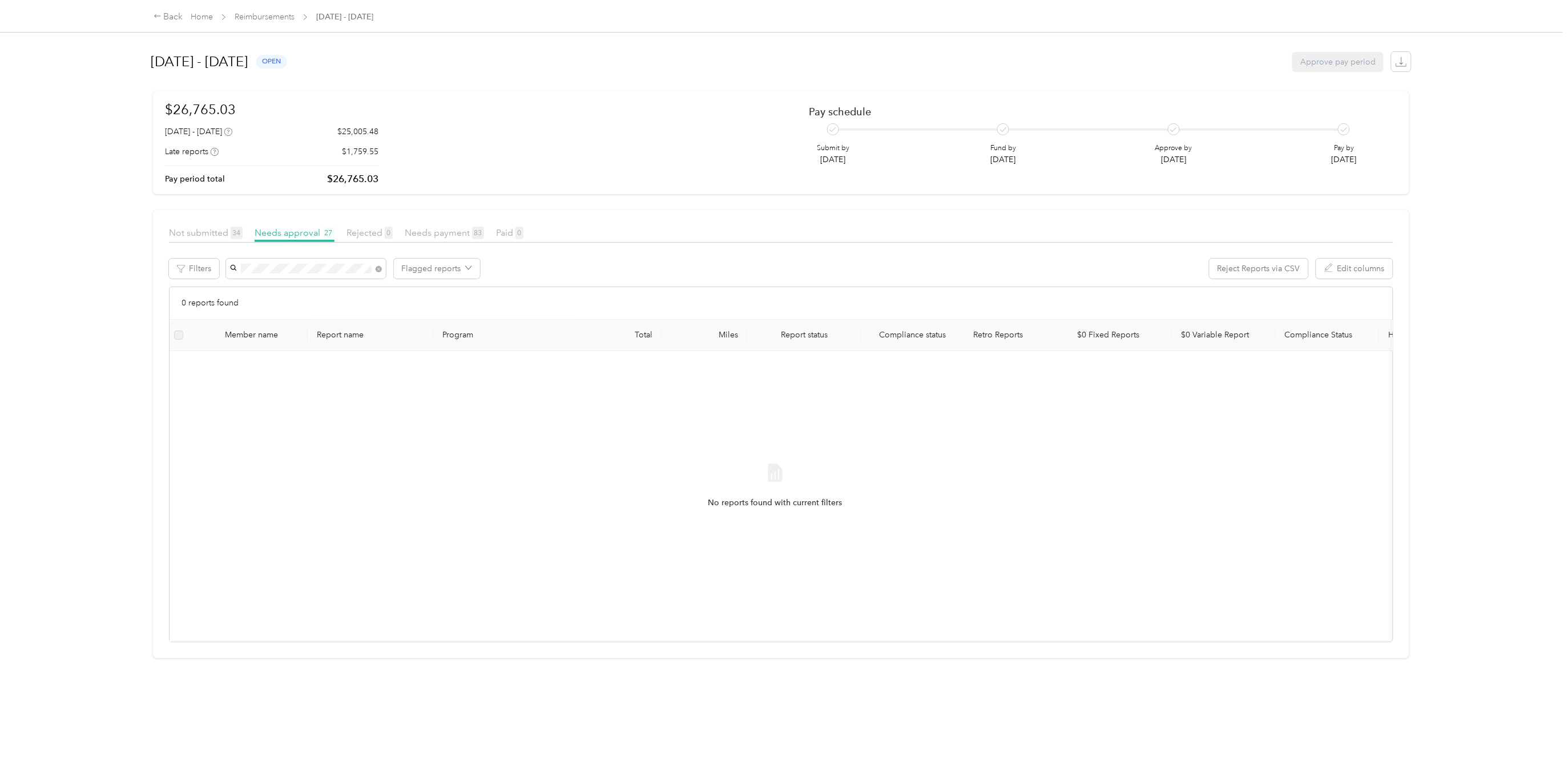
click at [262, 288] on span "[PERSON_NAME]" at bounding box center [266, 288] width 64 height 10
click at [295, 287] on span "[PERSON_NAME]" at bounding box center [266, 290] width 64 height 10
click at [432, 230] on span "Needs payment 83" at bounding box center [444, 233] width 79 height 11
click at [307, 492] on div "No reports found with current filters" at bounding box center [775, 495] width 1192 height 272
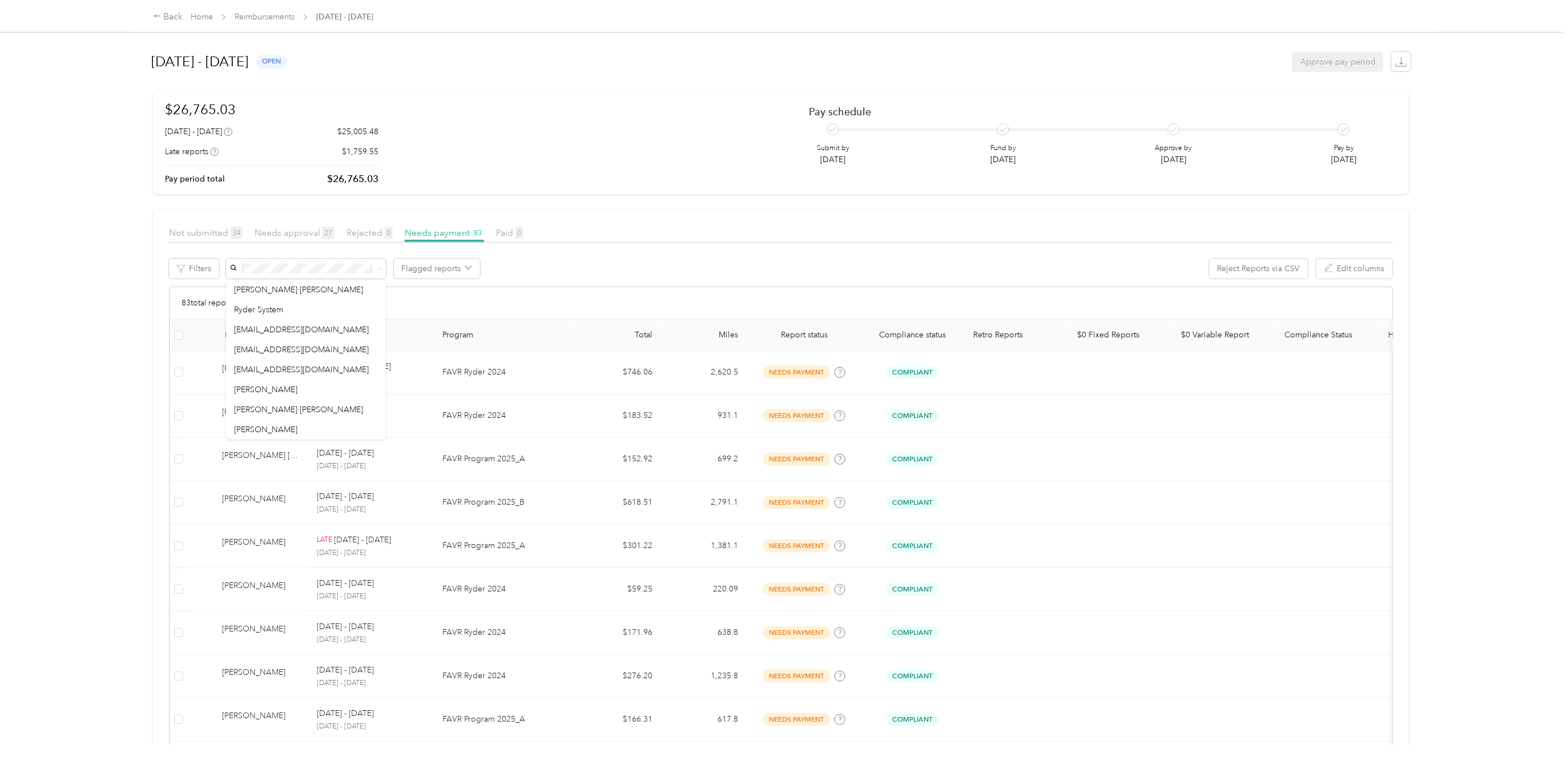
click at [767, 160] on div "$26,765.03 [DATE] - [DATE] $25,005.48 Late reports $1,759.55 Pay period total $…" at bounding box center [781, 142] width 1232 height 87
click at [1395, 65] on icon "button" at bounding box center [1401, 61] width 11 height 11
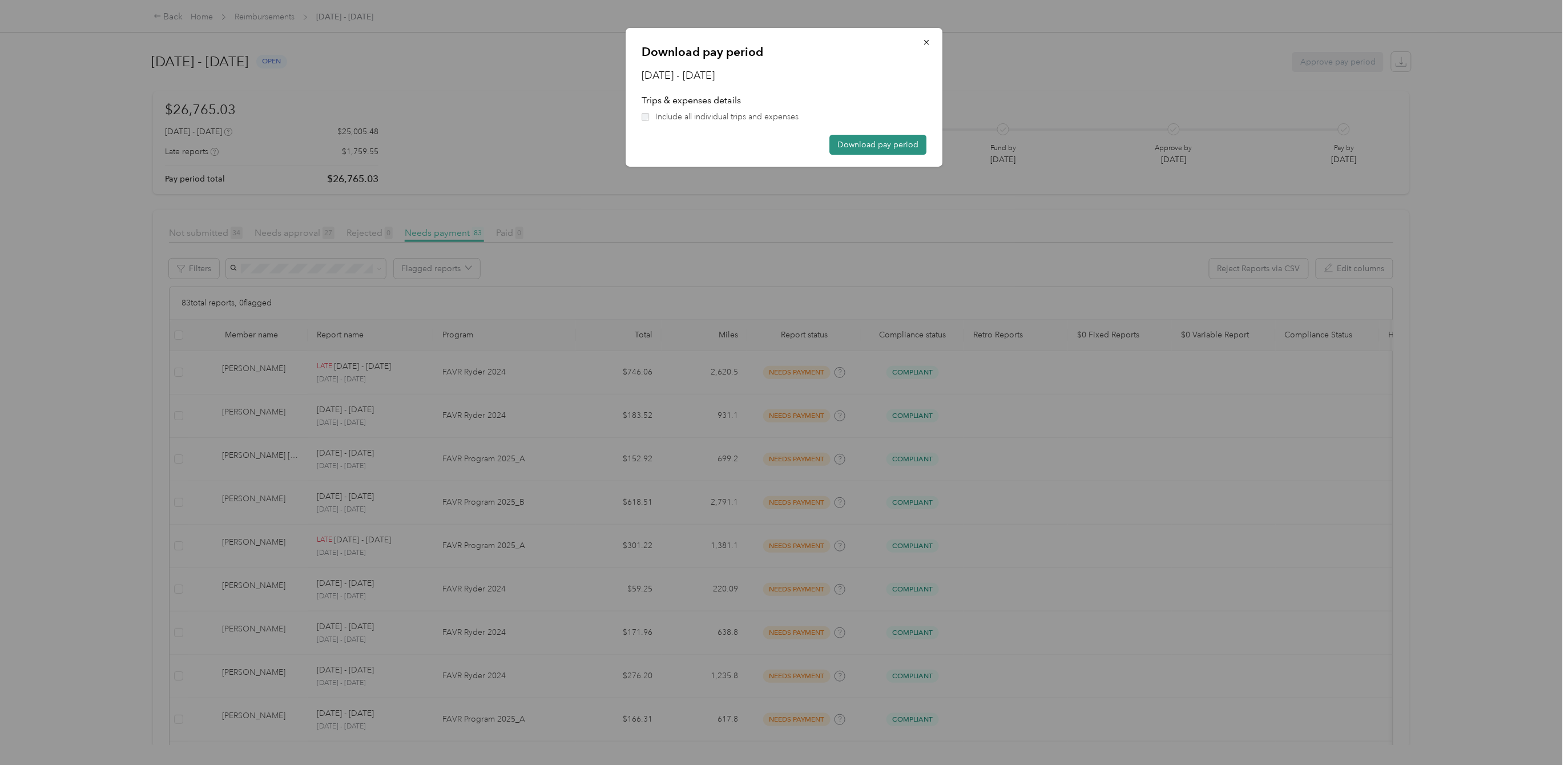
click at [902, 145] on button "Download pay period" at bounding box center [878, 144] width 97 height 20
